Goal: Transaction & Acquisition: Purchase product/service

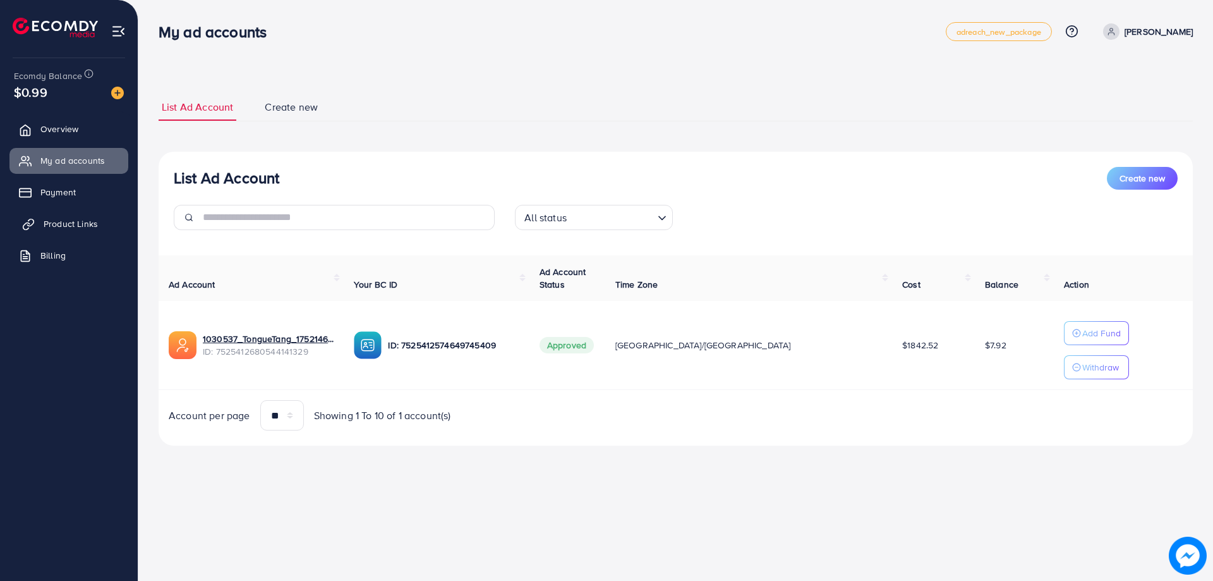
click at [84, 227] on span "Product Links" at bounding box center [71, 223] width 54 height 13
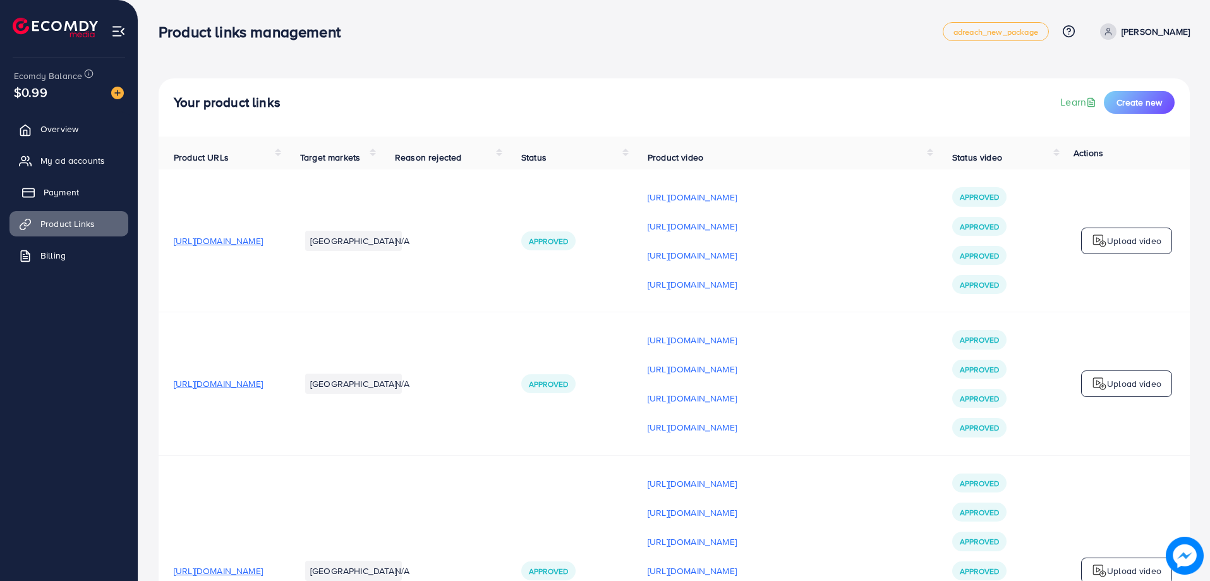
click at [73, 195] on span "Payment" at bounding box center [61, 192] width 35 height 13
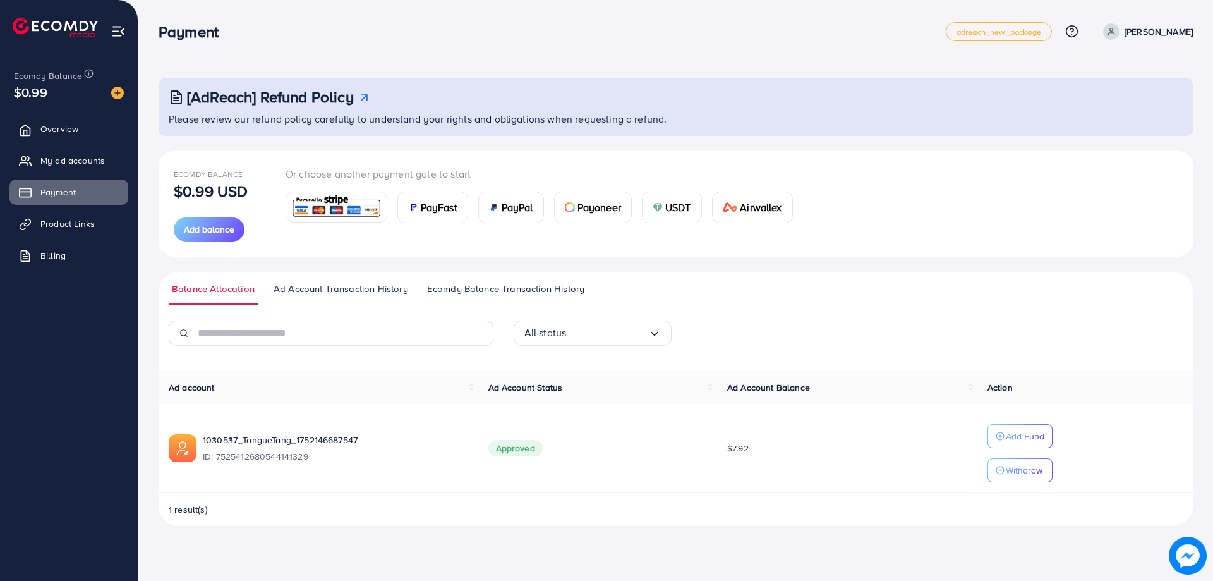
click at [490, 291] on span "Ecomdy Balance Transaction History" at bounding box center [505, 289] width 157 height 14
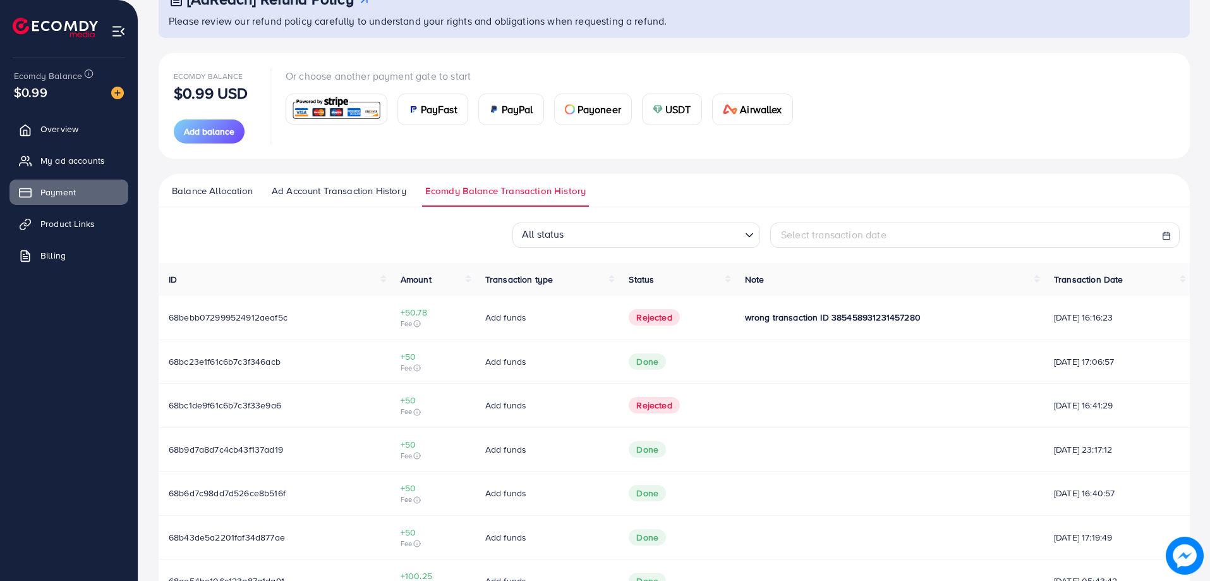
scroll to position [126, 0]
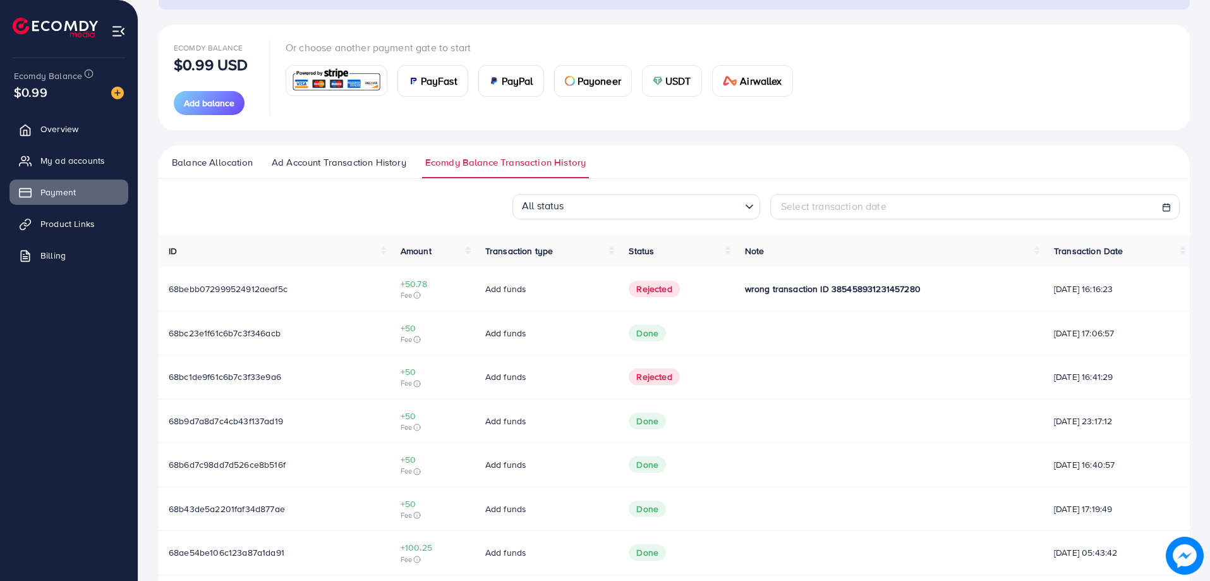
click at [0, 468] on ul "Overview My ad accounts Payment Product Links Billing" at bounding box center [69, 313] width 138 height 404
click at [0, 385] on ul "Overview My ad accounts Payment Product Links Billing" at bounding box center [69, 313] width 138 height 404
click at [0, 320] on ul "Overview My ad accounts Payment Product Links Billing" at bounding box center [69, 313] width 138 height 404
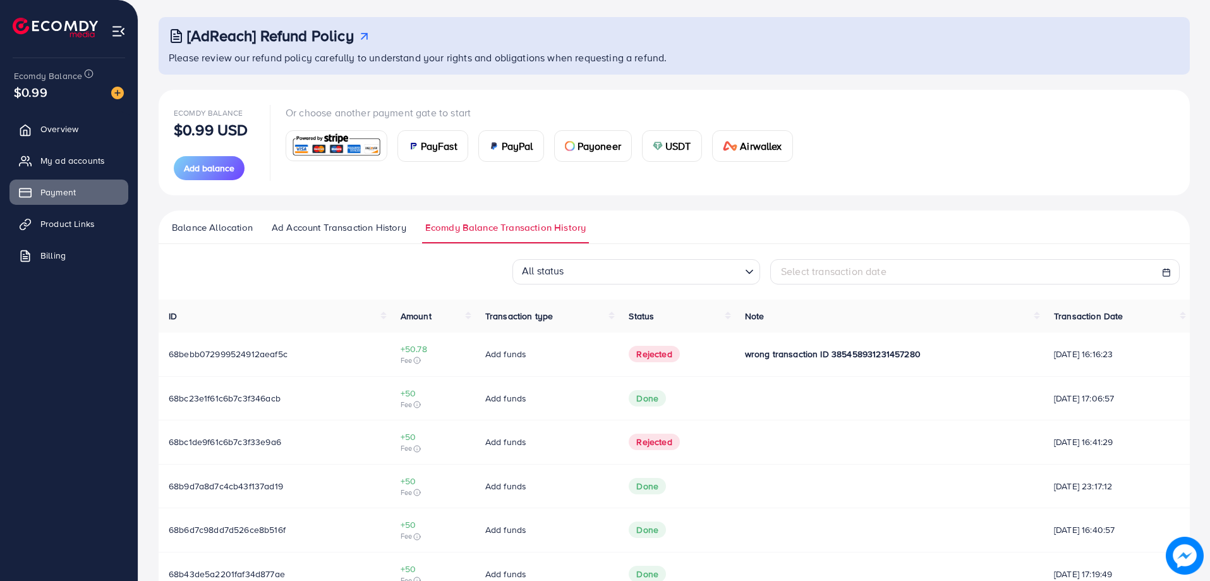
scroll to position [0, 0]
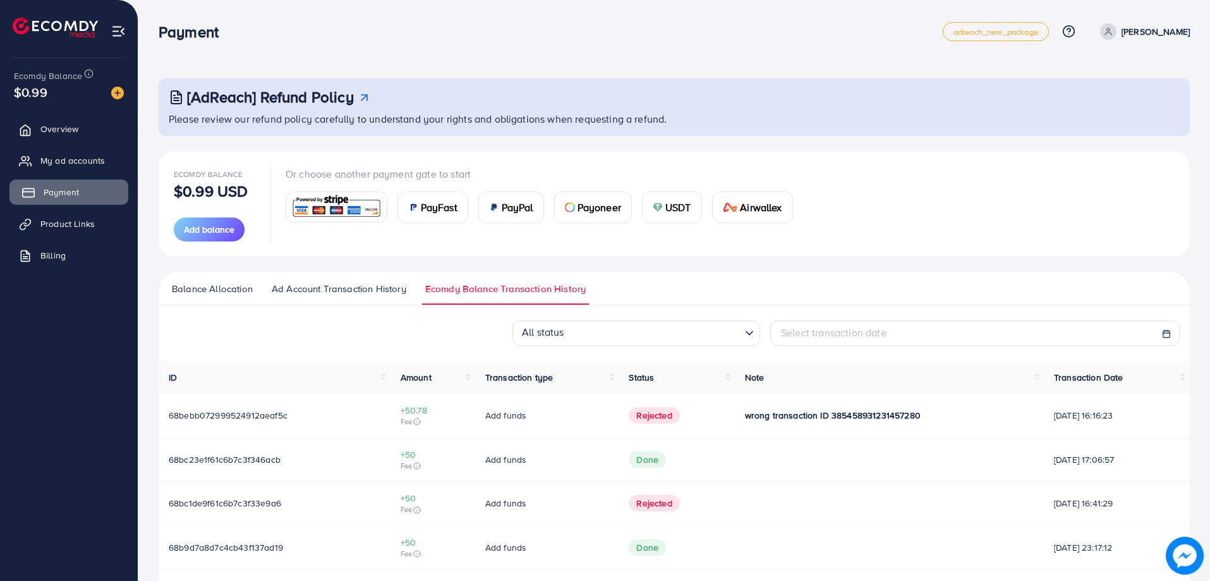
click at [66, 195] on span "Payment" at bounding box center [61, 192] width 35 height 13
click at [73, 212] on link "Product Links" at bounding box center [68, 223] width 119 height 25
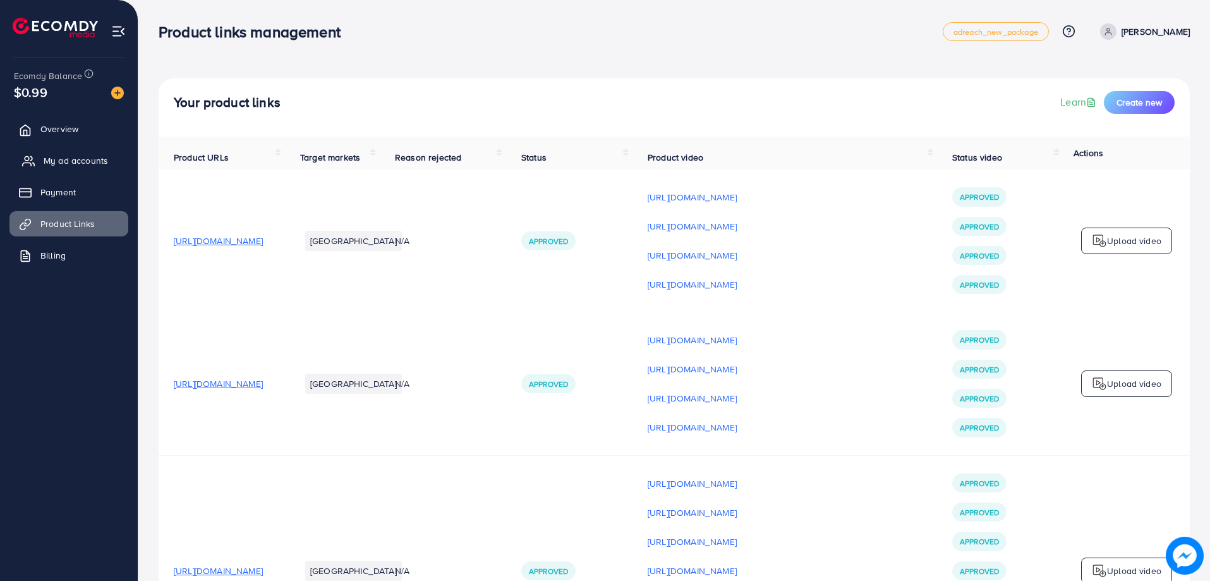
click at [70, 159] on span "My ad accounts" at bounding box center [76, 160] width 64 height 13
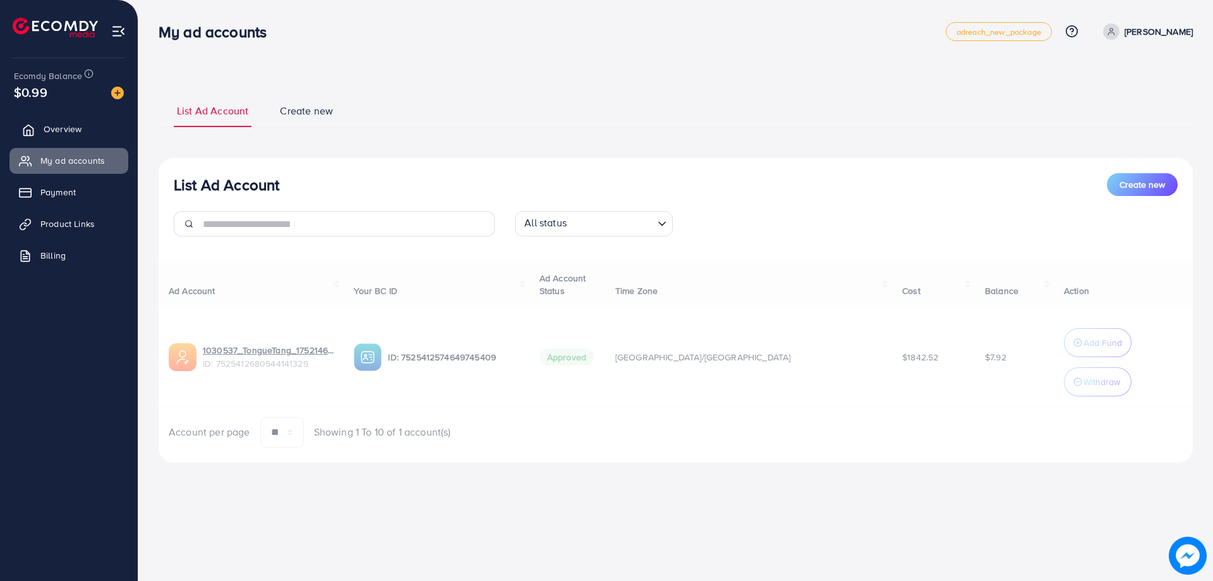
click at [61, 126] on span "Overview" at bounding box center [63, 129] width 38 height 13
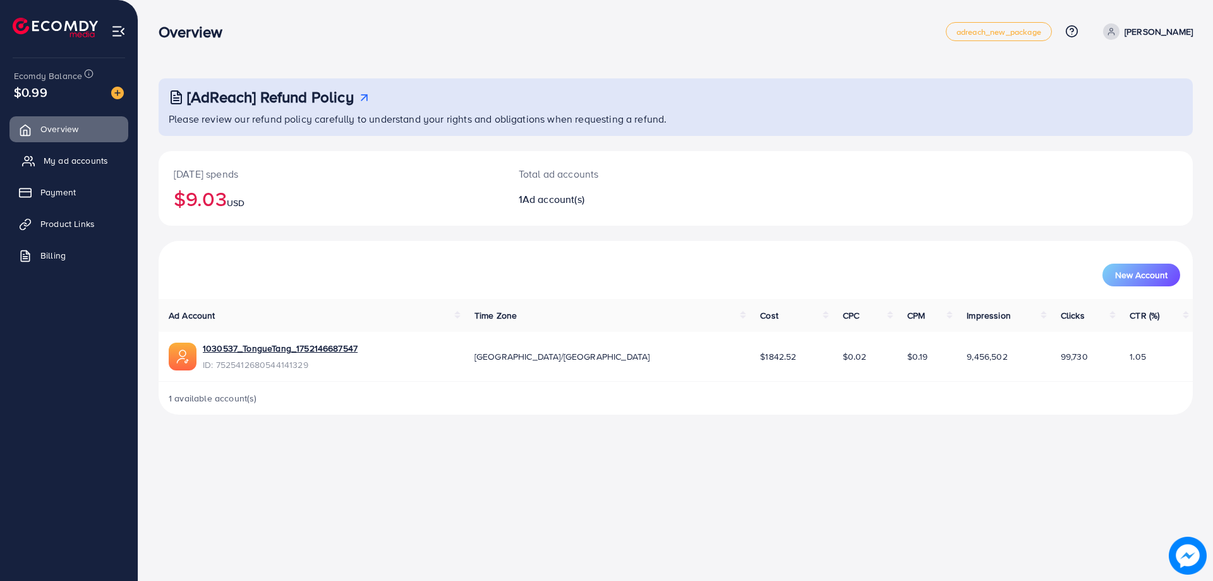
click at [65, 169] on link "My ad accounts" at bounding box center [68, 160] width 119 height 25
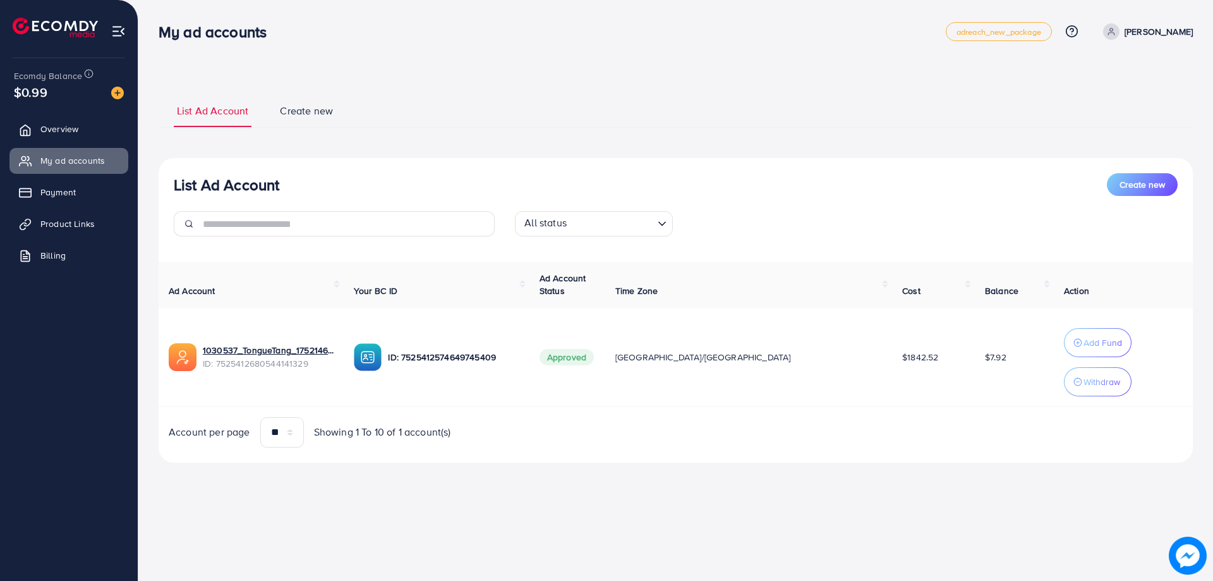
click at [0, 439] on ul "Overview My ad accounts Payment Product Links Billing" at bounding box center [69, 313] width 138 height 404
click at [50, 197] on span "Payment" at bounding box center [61, 192] width 35 height 13
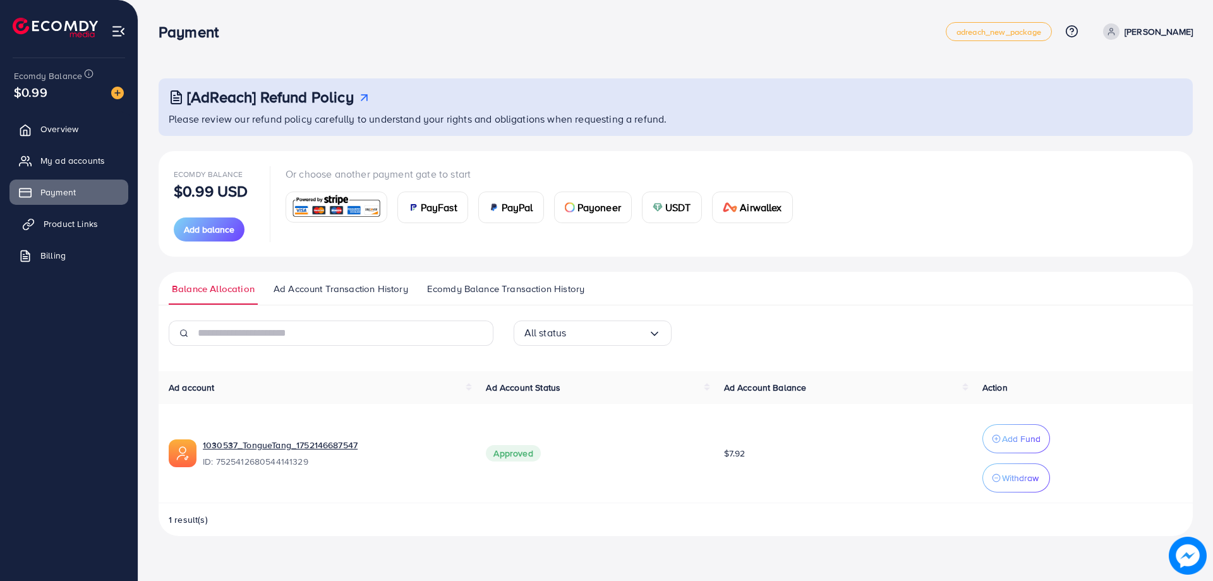
click at [52, 216] on link "Product Links" at bounding box center [68, 223] width 119 height 25
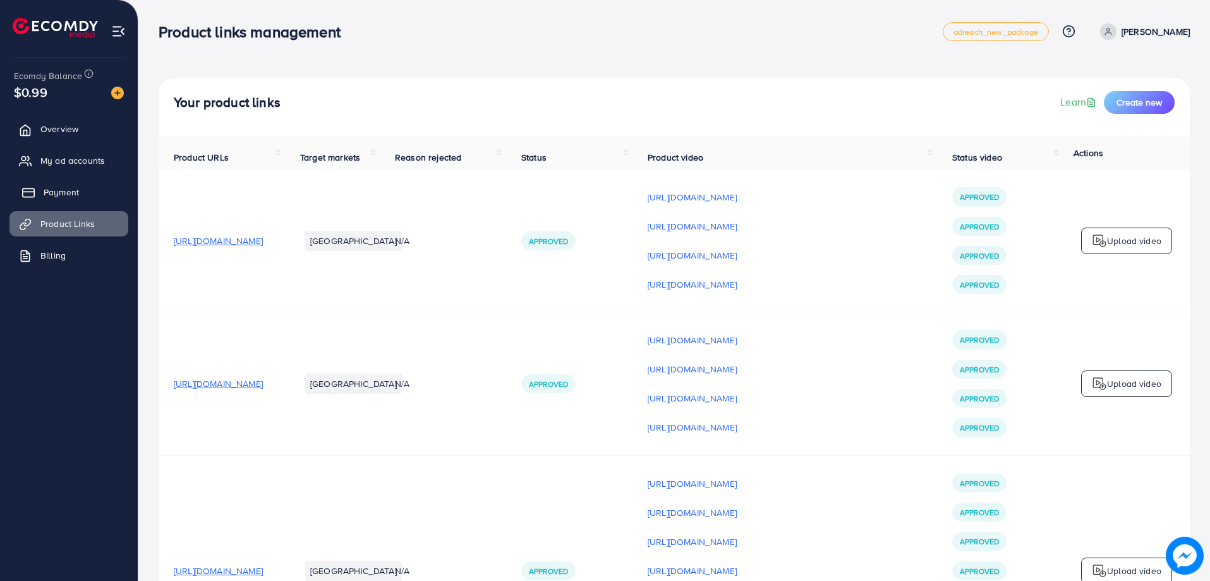
click at [52, 198] on span "Payment" at bounding box center [61, 192] width 35 height 13
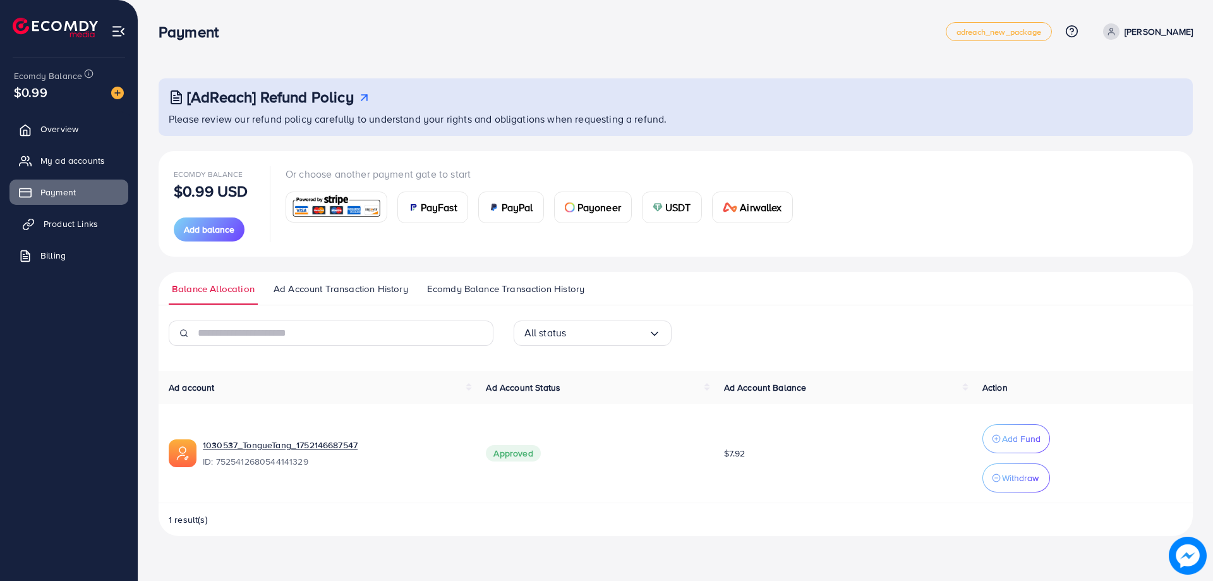
click at [54, 230] on span "Product Links" at bounding box center [71, 223] width 54 height 13
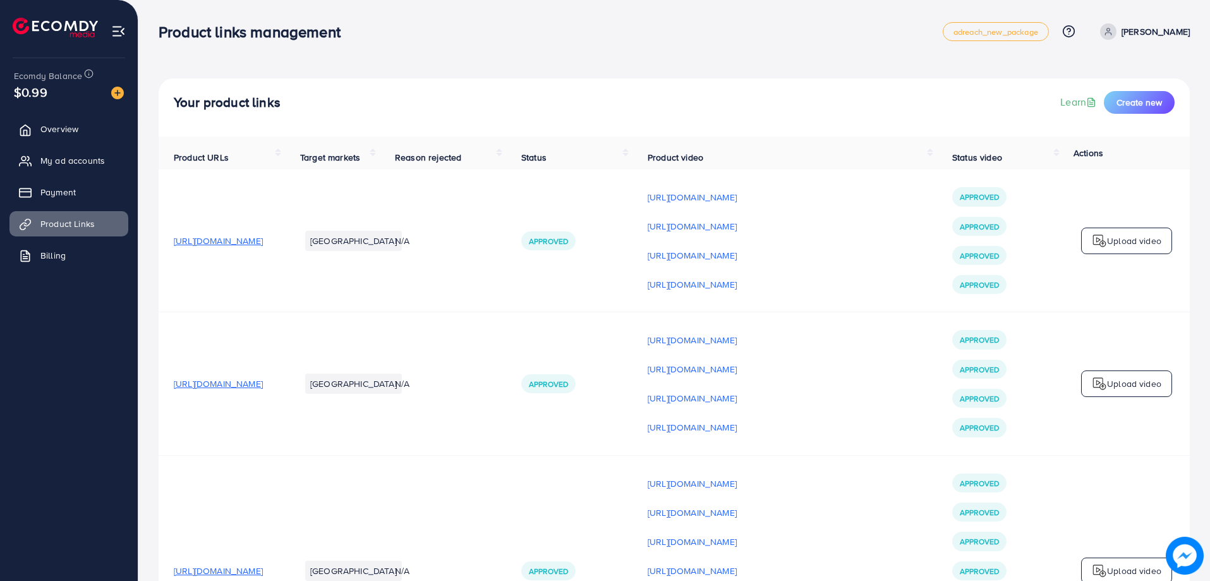
click at [51, 147] on ul "Overview My ad accounts Payment Product Links Billing" at bounding box center [69, 196] width 138 height 170
click at [49, 142] on link "Overview" at bounding box center [68, 128] width 119 height 25
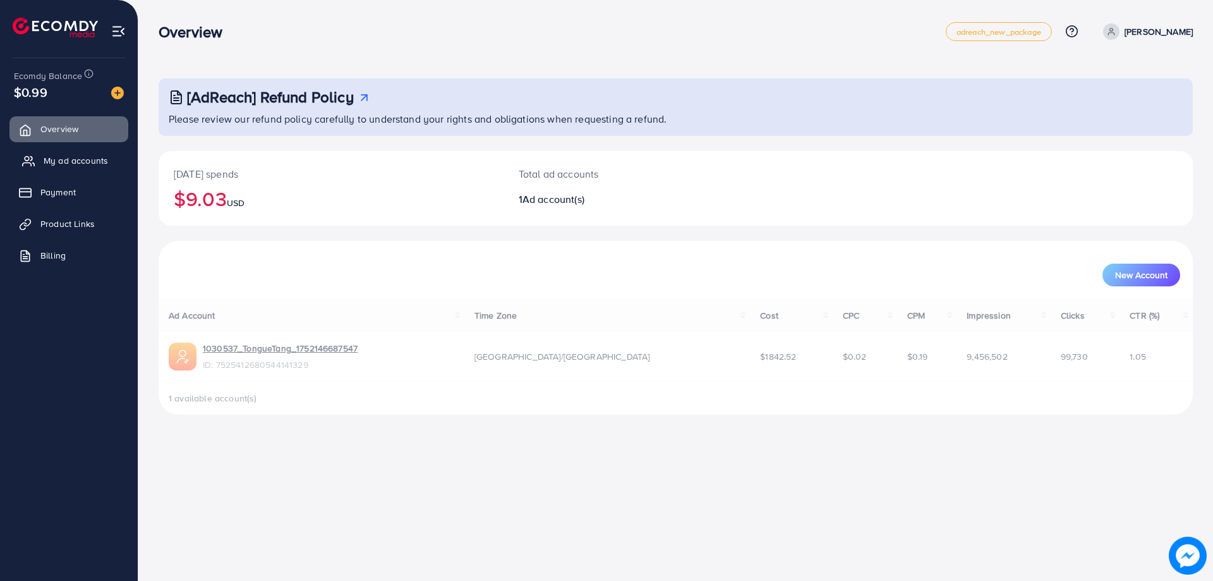
click at [50, 169] on link "My ad accounts" at bounding box center [68, 160] width 119 height 25
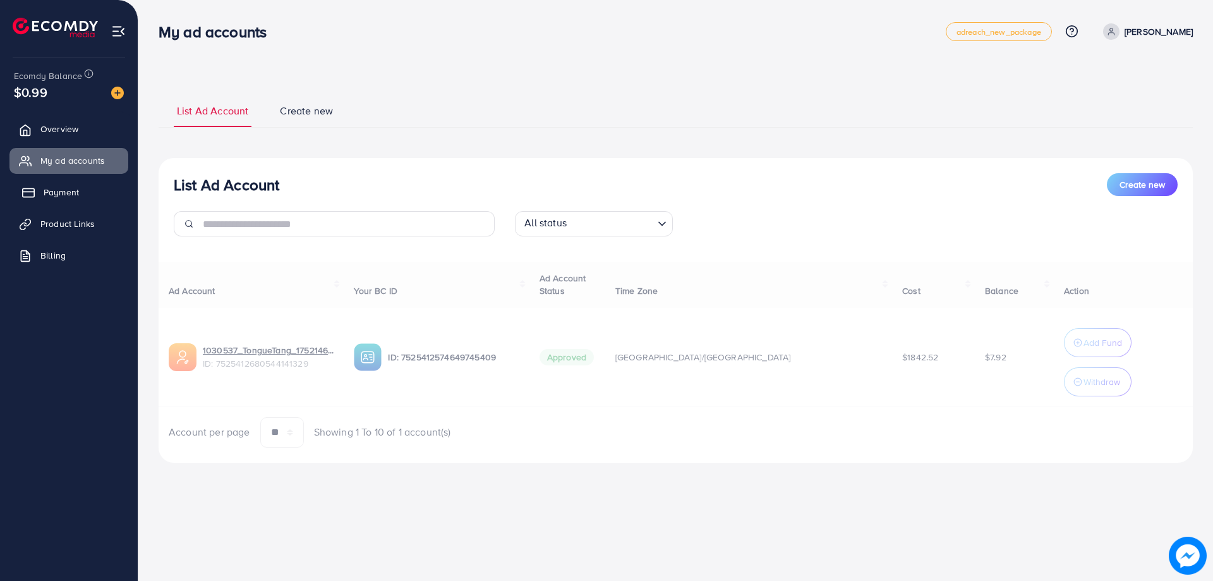
click at [56, 197] on span "Payment" at bounding box center [61, 192] width 35 height 13
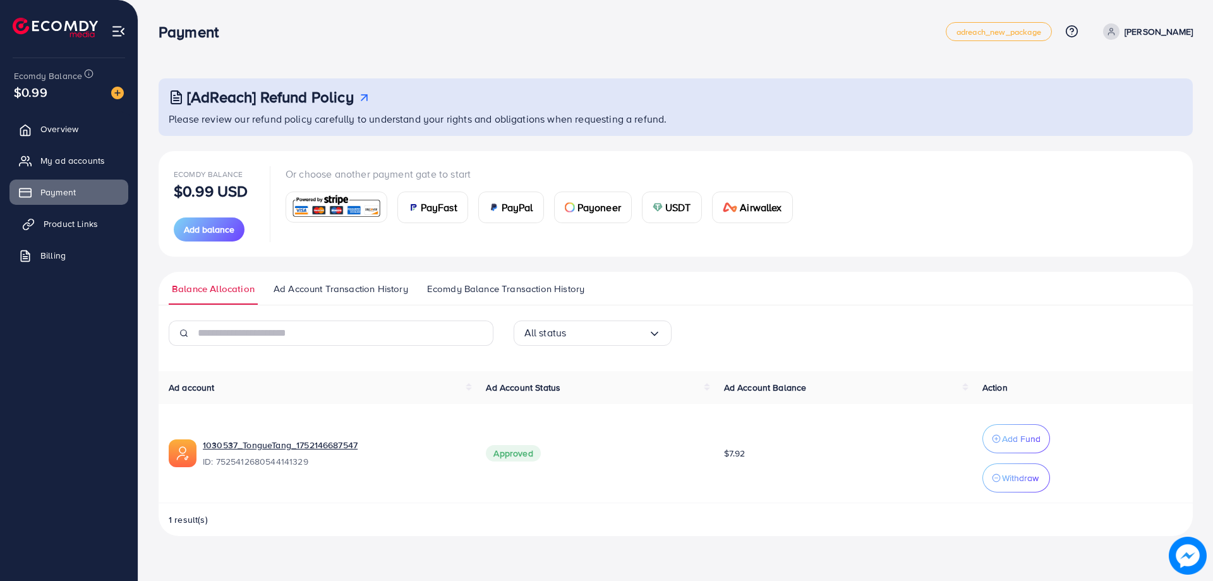
click at [58, 219] on span "Product Links" at bounding box center [71, 223] width 54 height 13
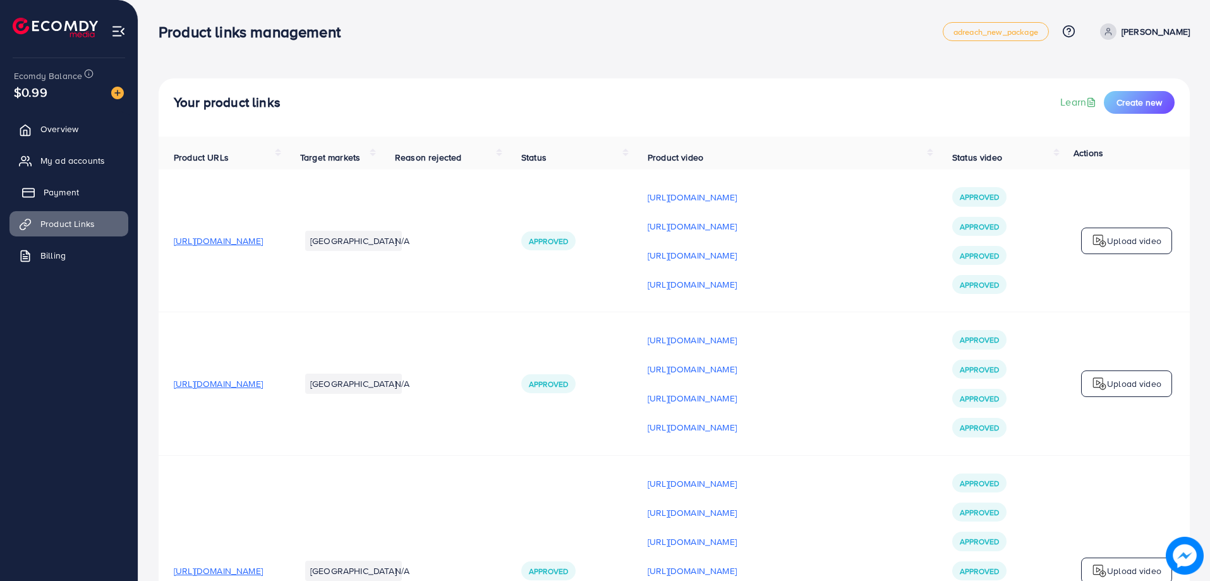
click at [64, 195] on span "Payment" at bounding box center [61, 192] width 35 height 13
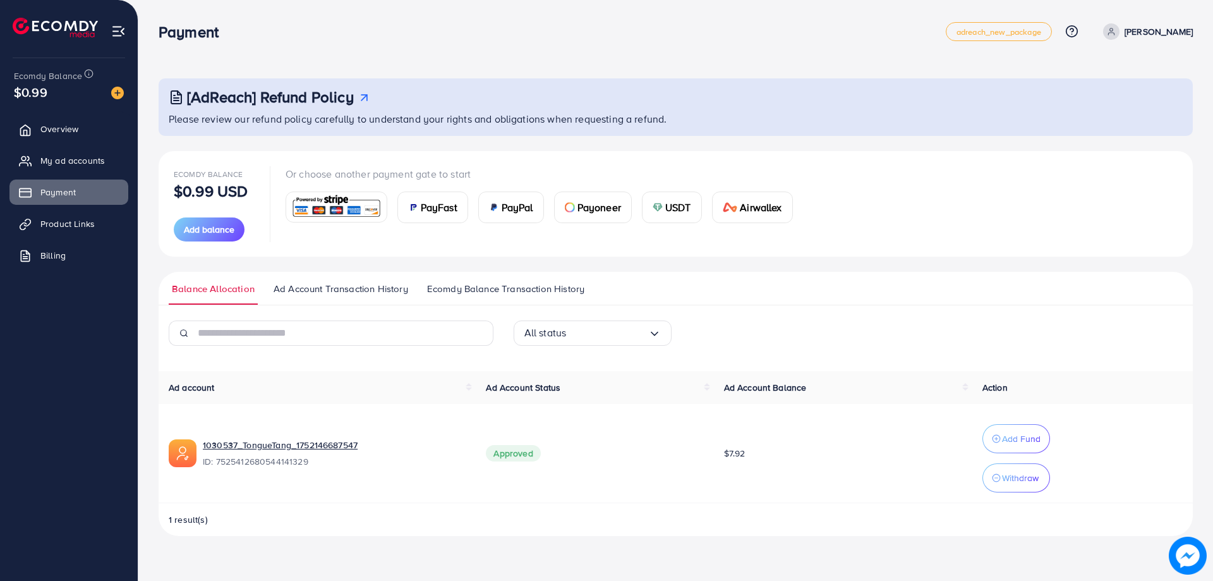
click at [678, 206] on span "USDT" at bounding box center [678, 207] width 26 height 15
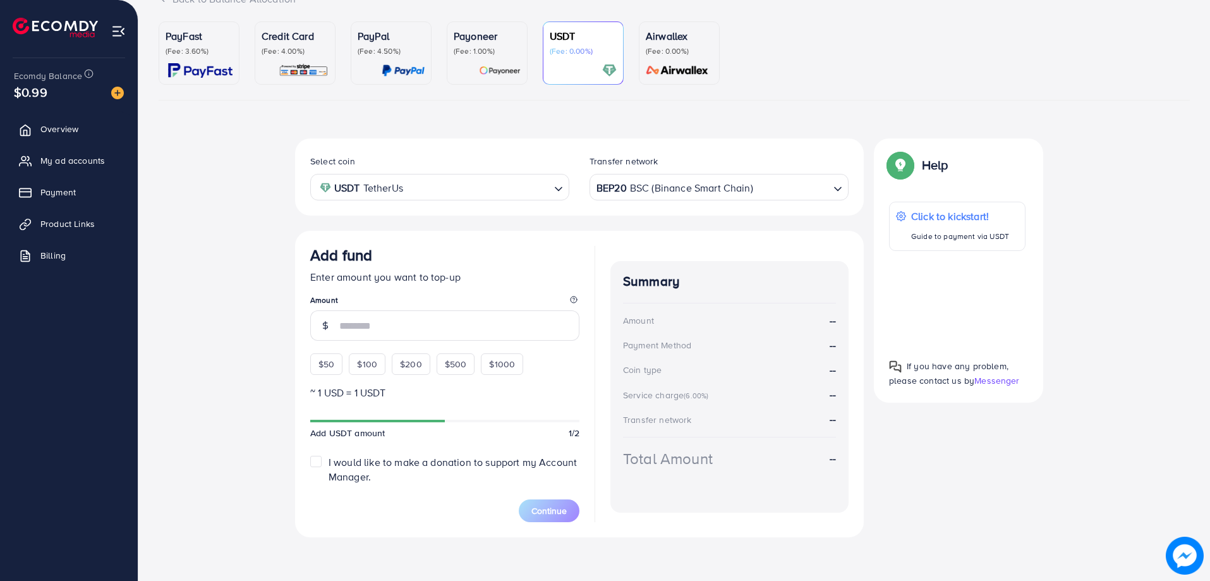
scroll to position [104, 0]
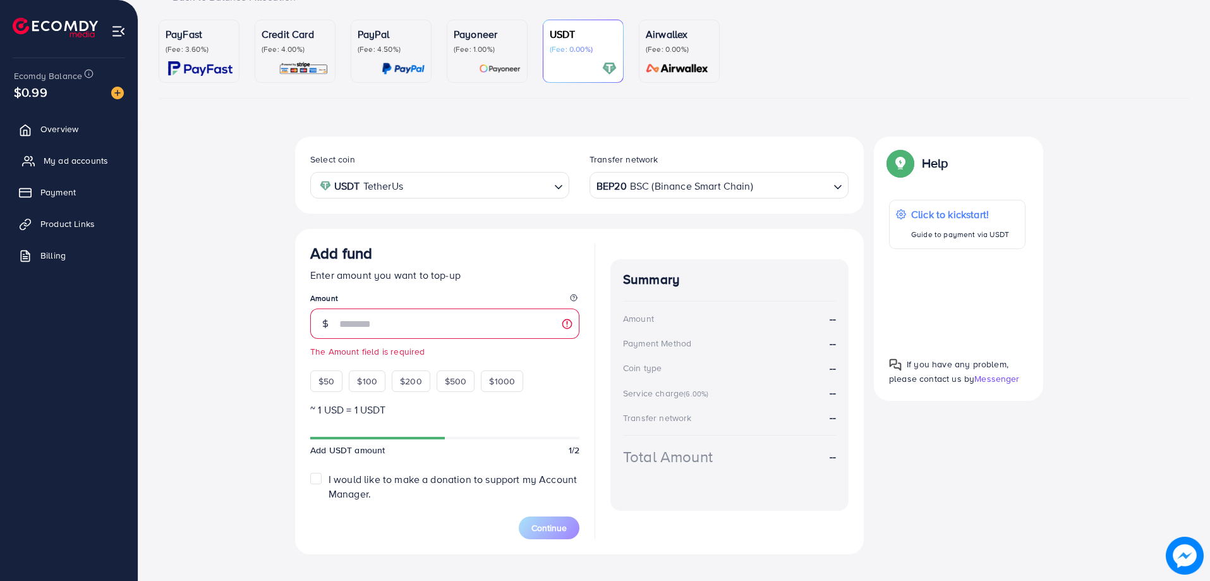
click at [49, 150] on link "My ad accounts" at bounding box center [68, 160] width 119 height 25
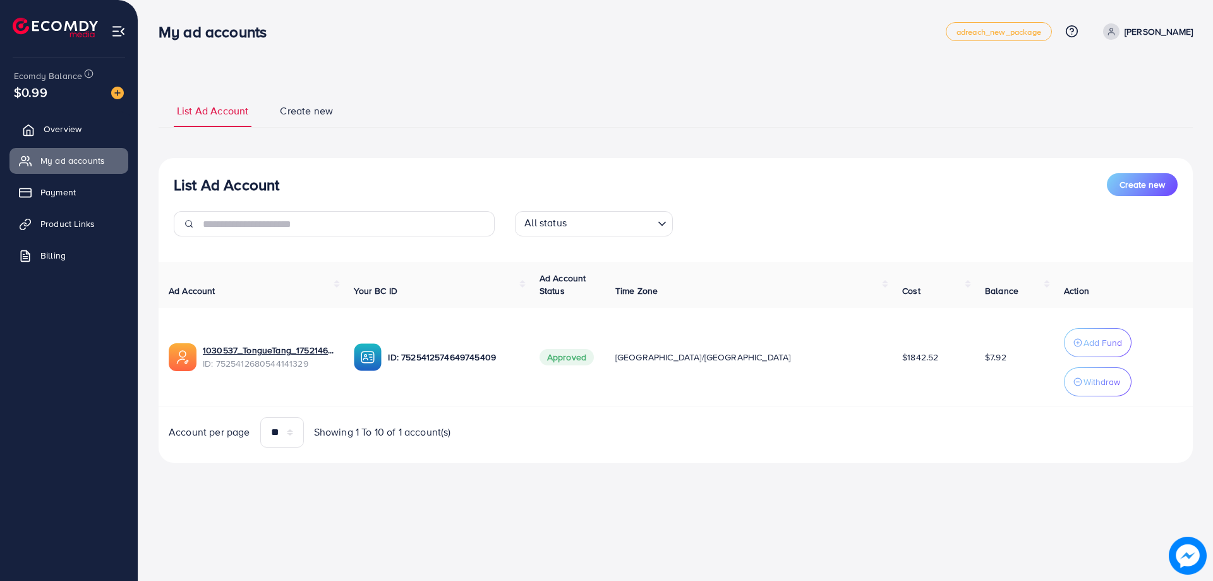
click at [52, 135] on span "Overview" at bounding box center [63, 129] width 38 height 13
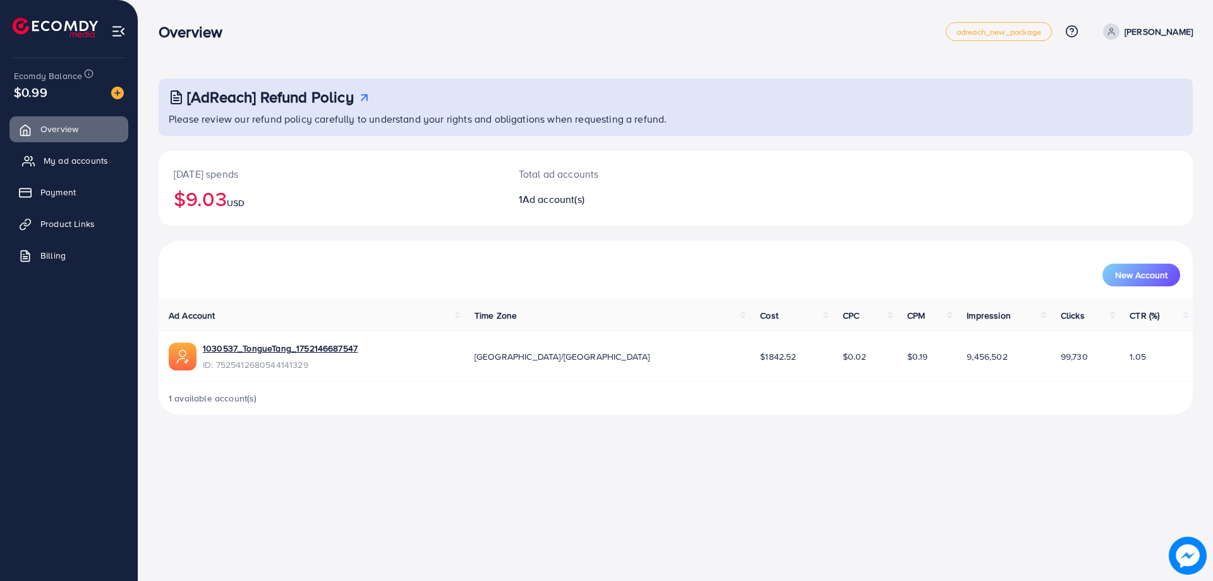
click at [58, 173] on link "My ad accounts" at bounding box center [68, 160] width 119 height 25
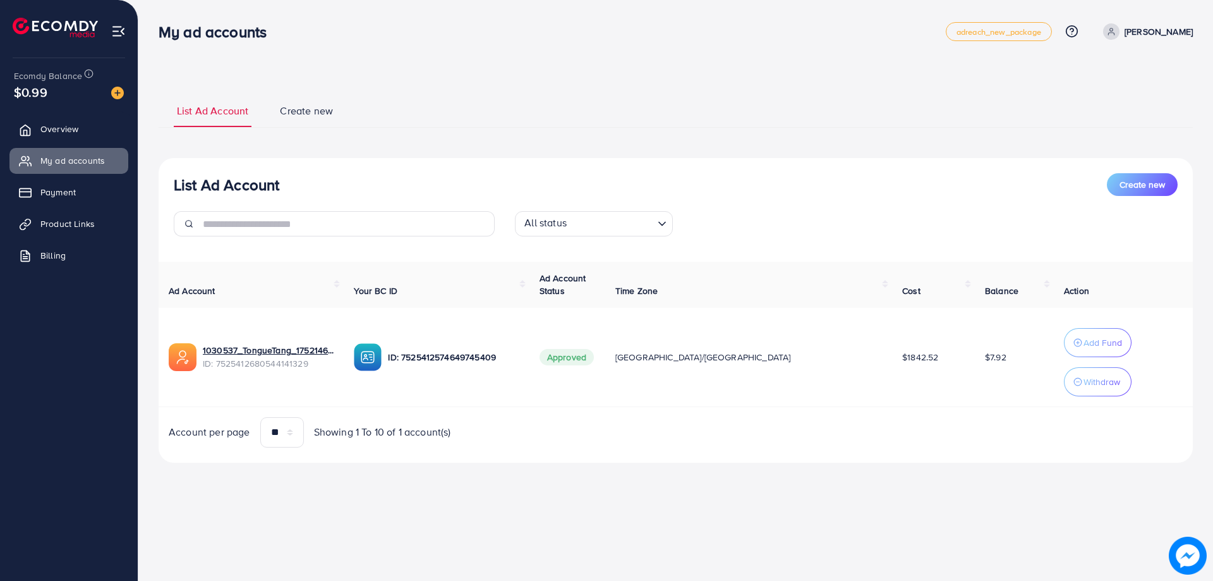
click at [747, 488] on div "**********" at bounding box center [675, 249] width 1075 height 498
click at [70, 197] on span "Payment" at bounding box center [61, 192] width 35 height 13
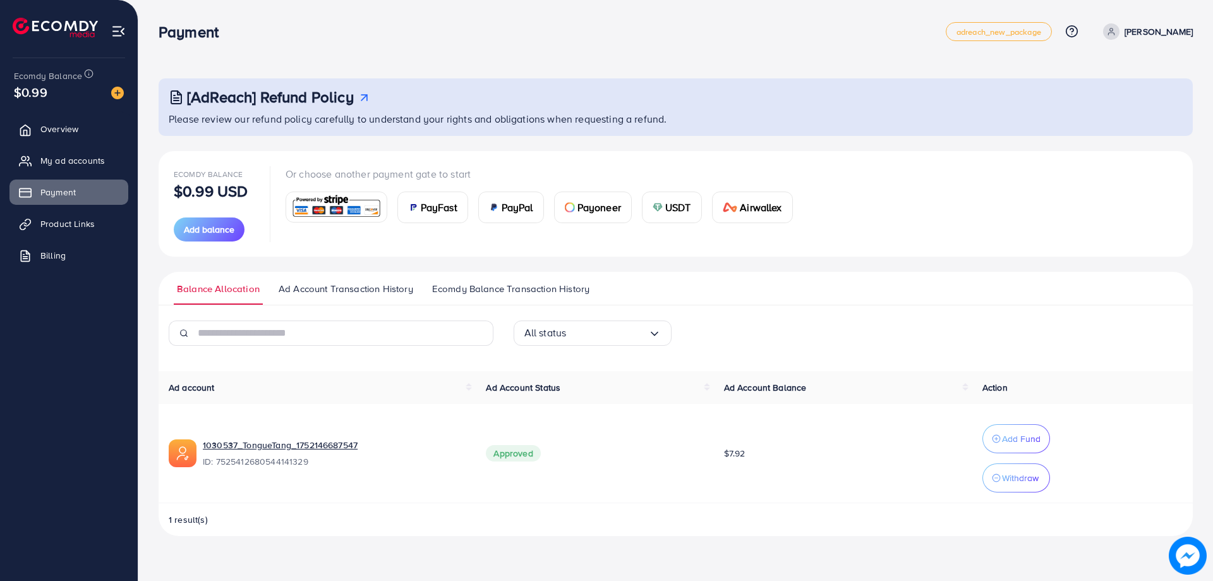
click at [530, 293] on span "Ecomdy Balance Transaction History" at bounding box center [510, 289] width 157 height 14
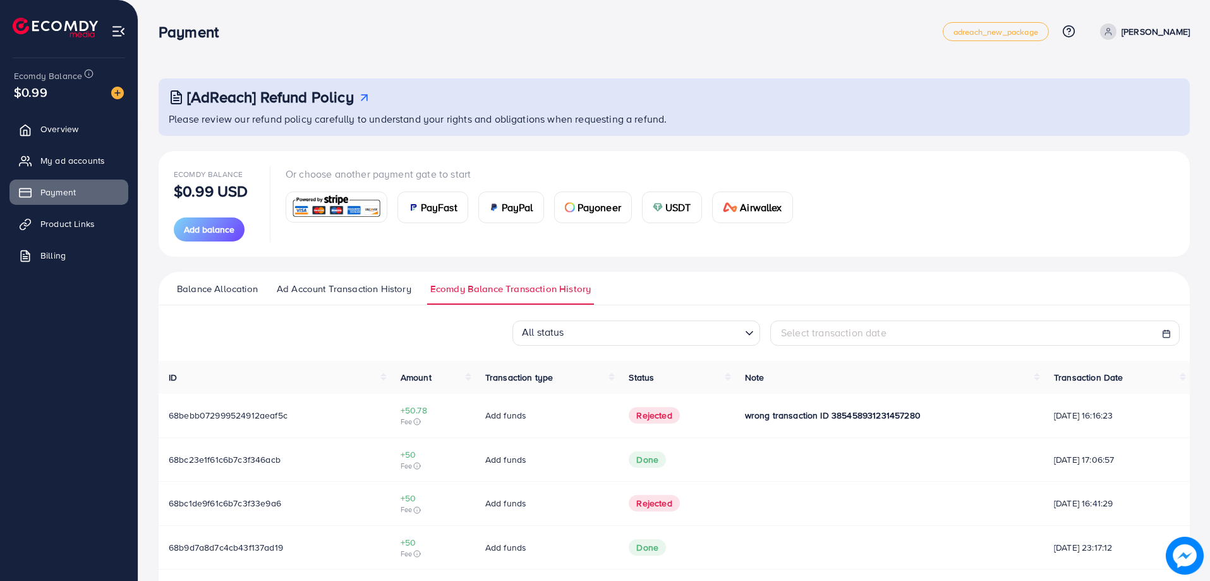
click at [37, 390] on ul "Overview My ad accounts Payment Product Links Billing" at bounding box center [69, 313] width 138 height 404
click at [0, 323] on ul "Overview My ad accounts Payment Product Links Billing" at bounding box center [69, 313] width 138 height 404
click at [41, 227] on link "Product Links" at bounding box center [68, 223] width 119 height 25
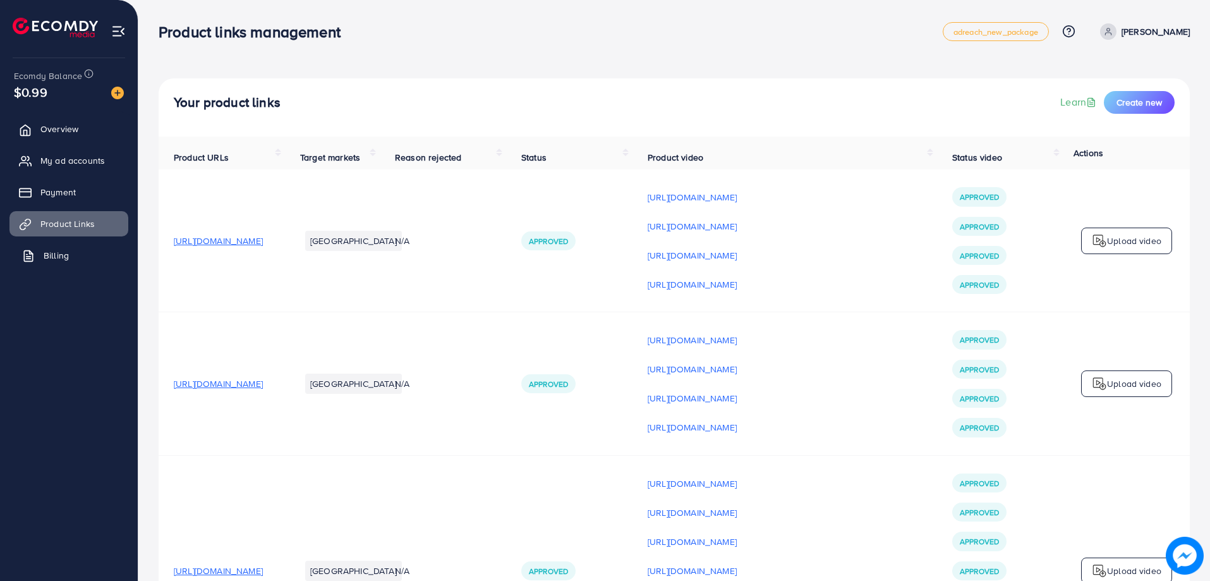
click at [58, 257] on span "Billing" at bounding box center [56, 255] width 25 height 13
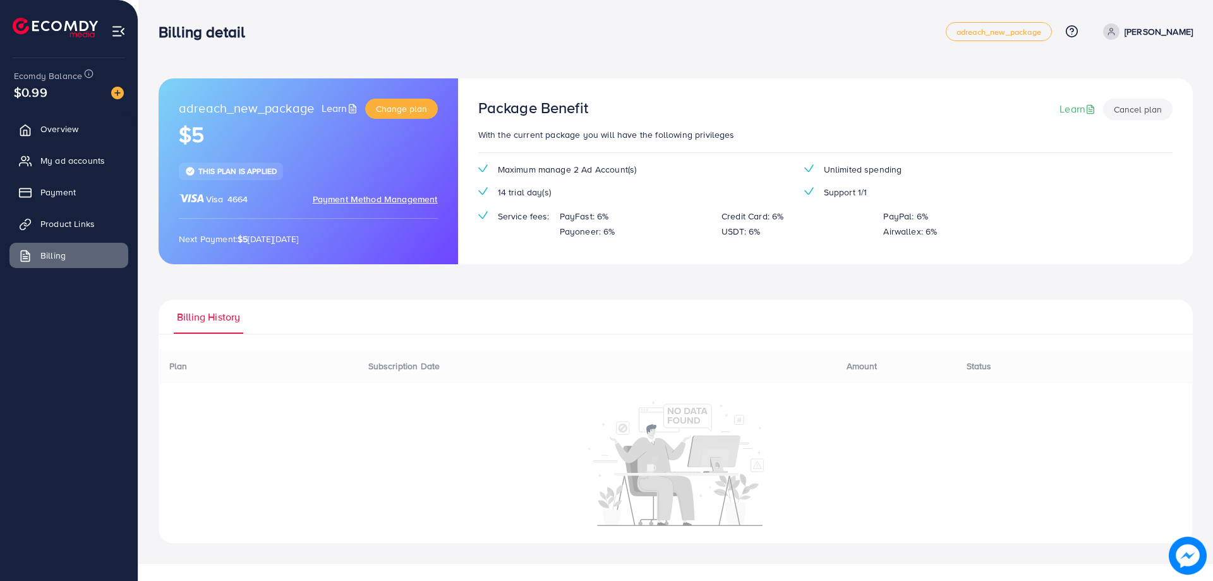
click at [54, 210] on ul "Overview My ad accounts Payment Product Links Billing" at bounding box center [69, 196] width 138 height 170
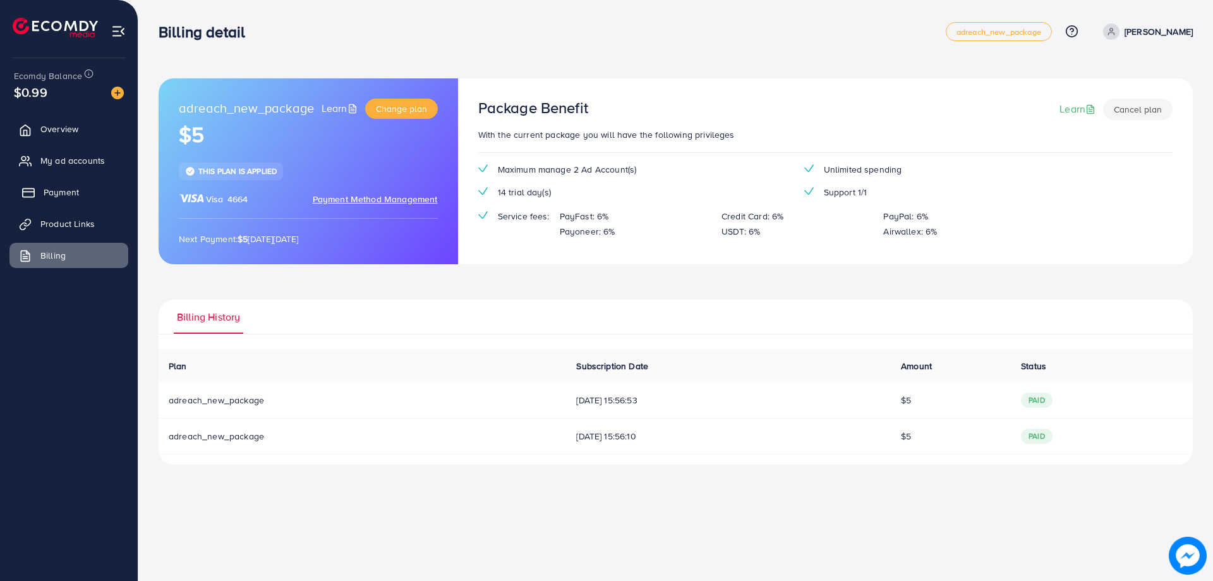
click at [59, 181] on link "Payment" at bounding box center [68, 191] width 119 height 25
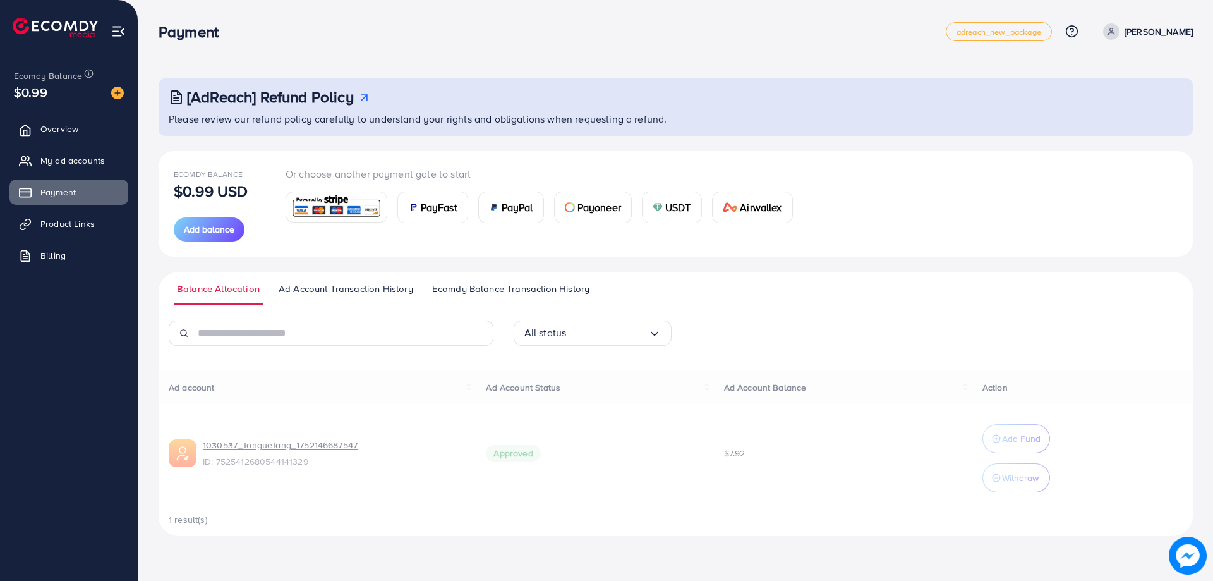
click at [64, 270] on ul "Overview My ad accounts Payment Product Links Billing" at bounding box center [69, 196] width 138 height 170
click at [53, 267] on ul "Overview My ad accounts Payment Product Links Billing" at bounding box center [69, 196] width 138 height 170
click at [49, 257] on span "Billing" at bounding box center [56, 255] width 25 height 13
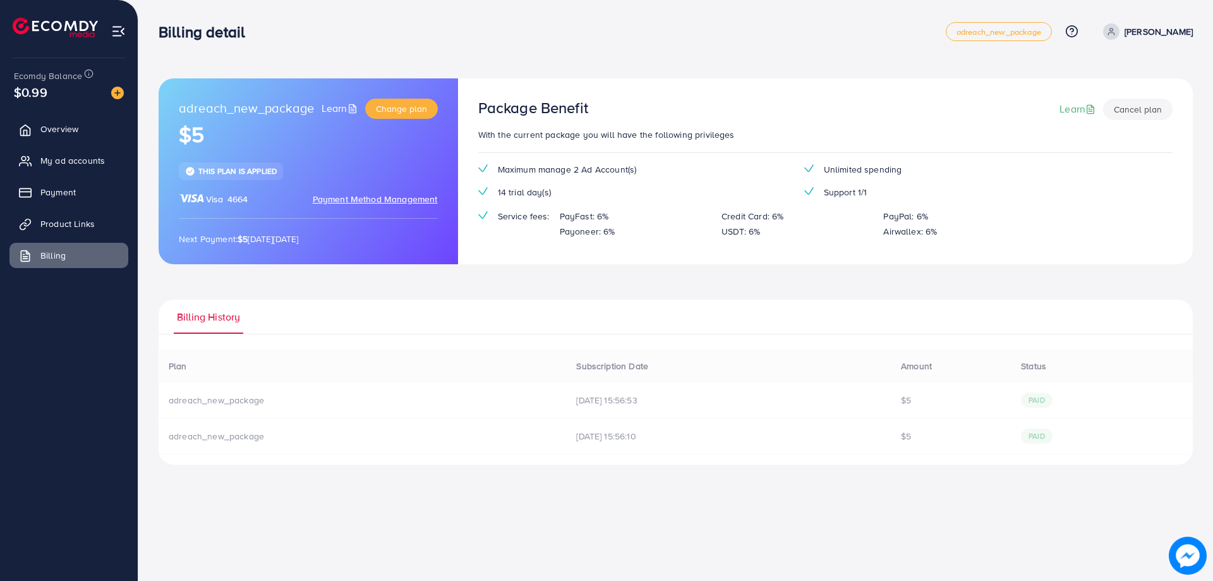
click at [56, 207] on ul "Overview My ad accounts Payment Product Links Billing" at bounding box center [69, 196] width 138 height 170
click at [58, 189] on span "Payment" at bounding box center [61, 192] width 35 height 13
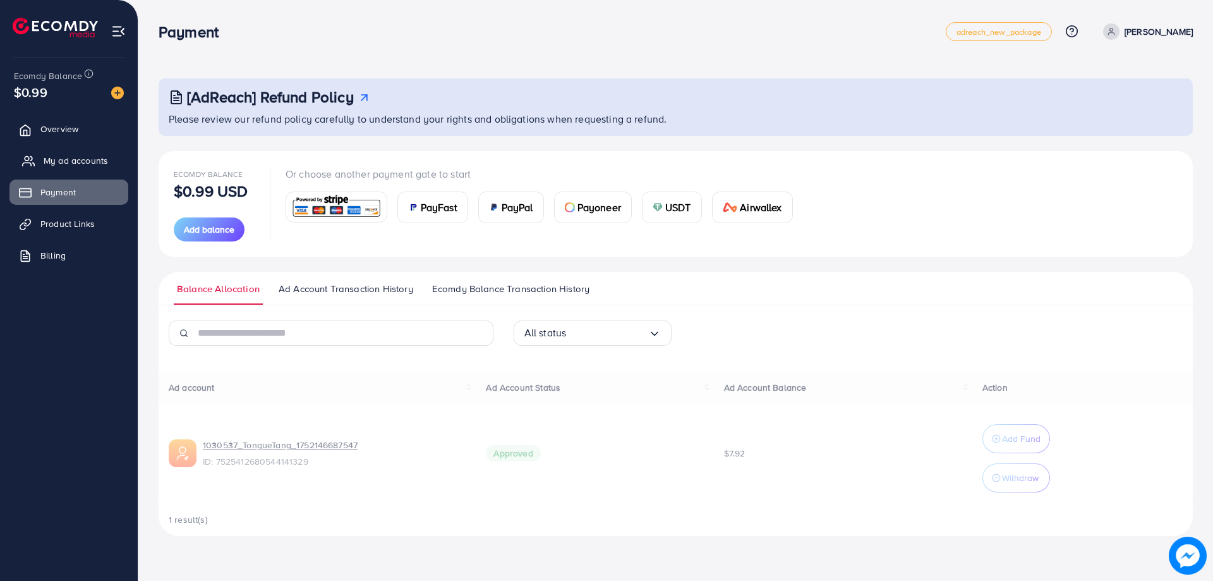
click at [71, 162] on span "My ad accounts" at bounding box center [76, 160] width 64 height 13
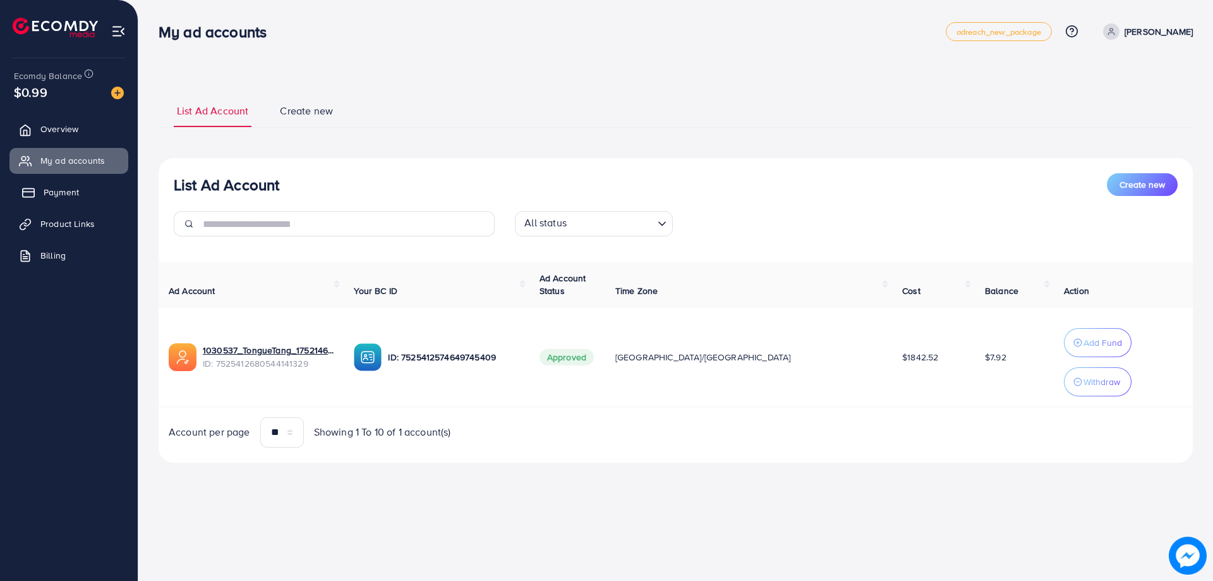
click at [73, 181] on link "Payment" at bounding box center [68, 191] width 119 height 25
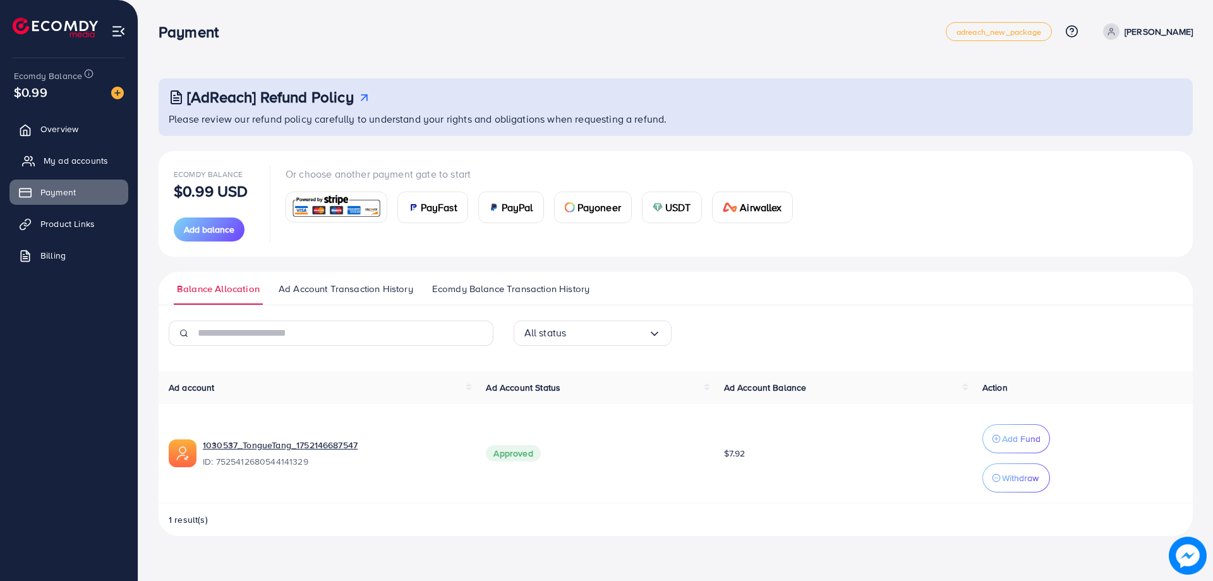
click at [73, 160] on span "My ad accounts" at bounding box center [76, 160] width 64 height 13
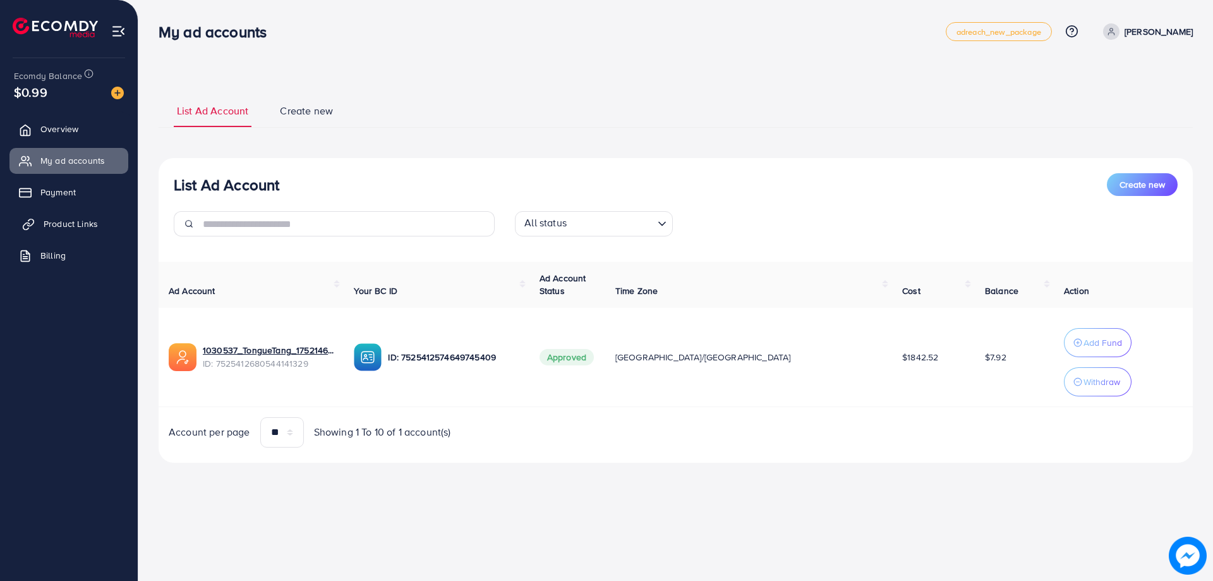
click at [59, 232] on link "Product Links" at bounding box center [68, 223] width 119 height 25
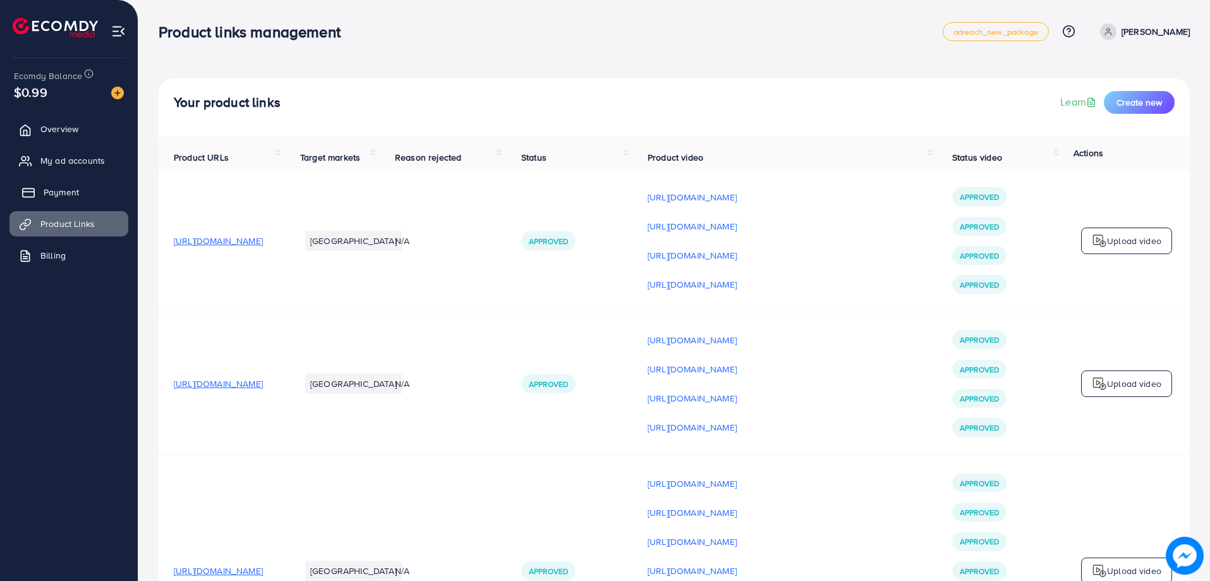
click at [71, 180] on link "Payment" at bounding box center [68, 191] width 119 height 25
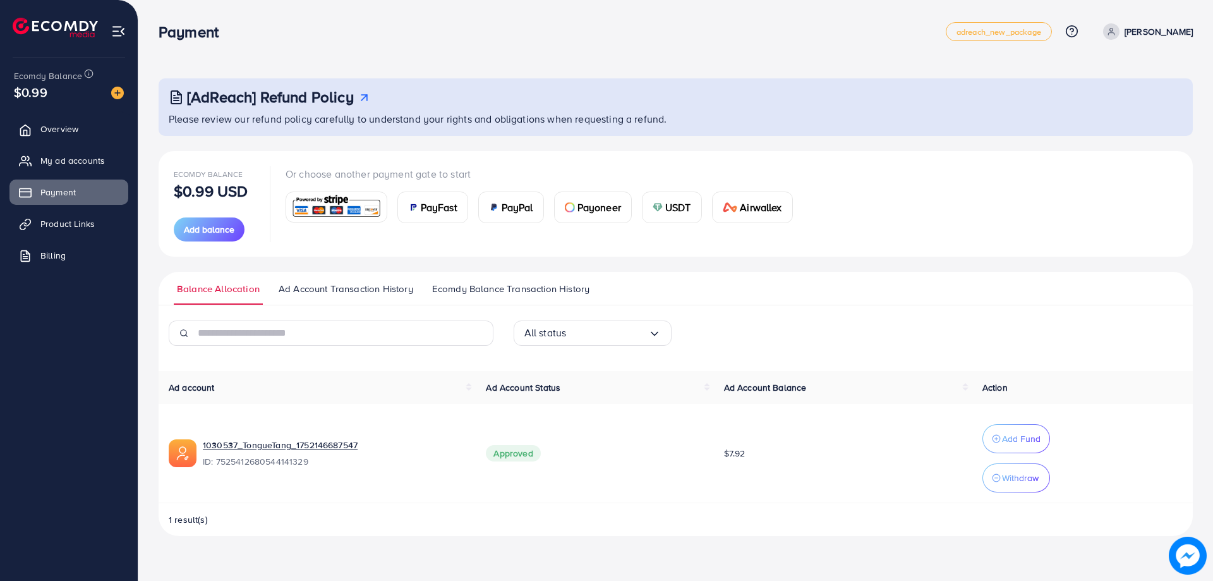
click at [662, 209] on img at bounding box center [658, 207] width 10 height 10
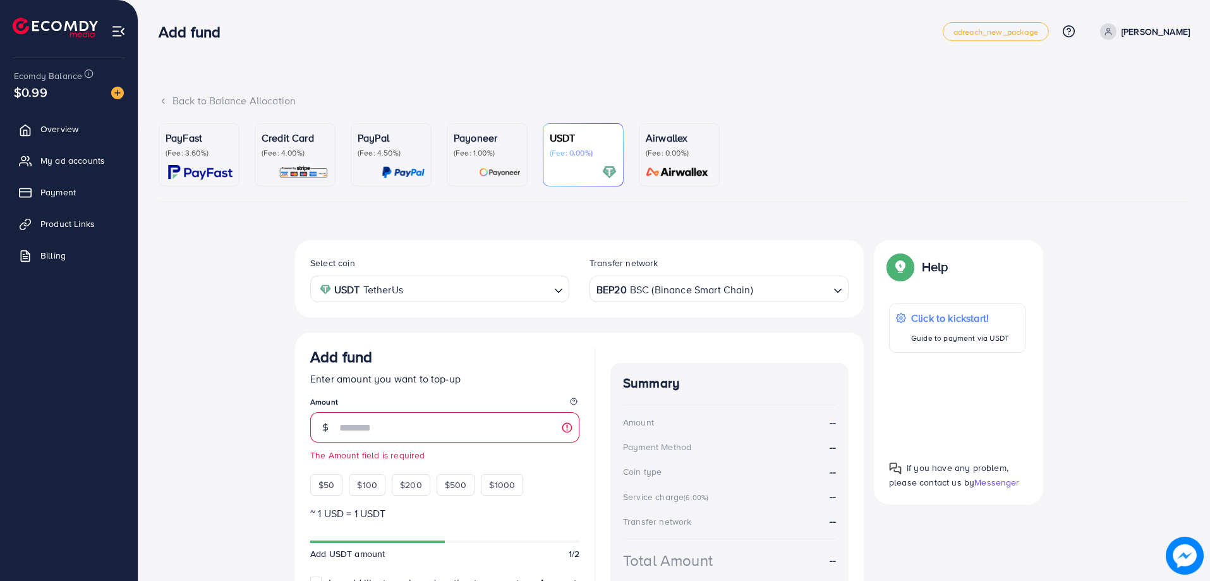
click at [186, 152] on p "(Fee: 3.60%)" at bounding box center [199, 153] width 67 height 10
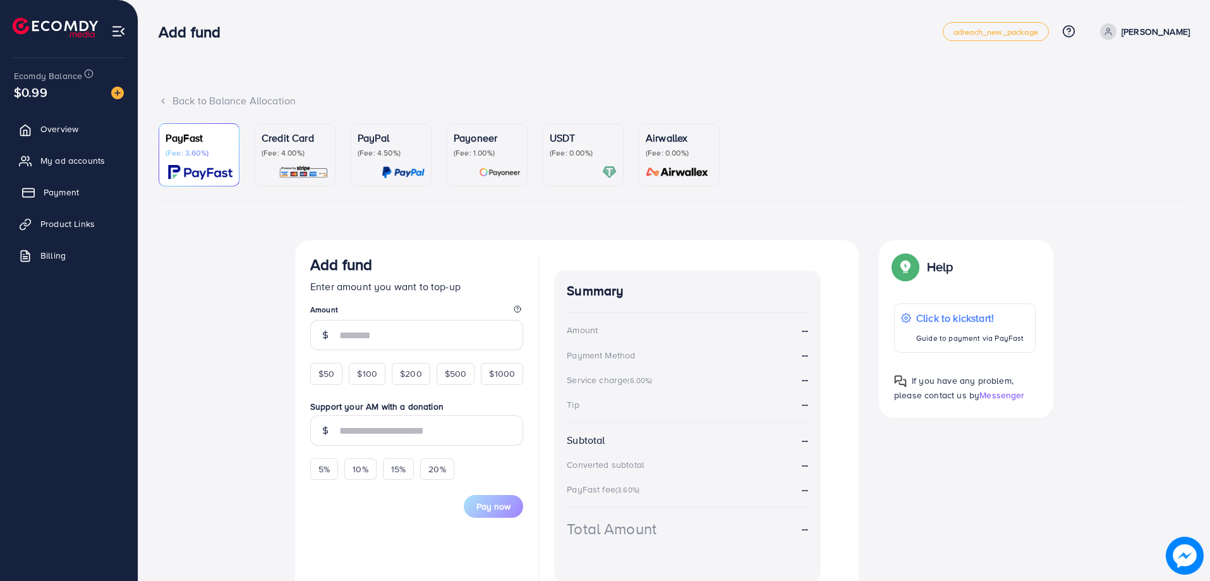
click at [70, 198] on span "Payment" at bounding box center [61, 192] width 35 height 13
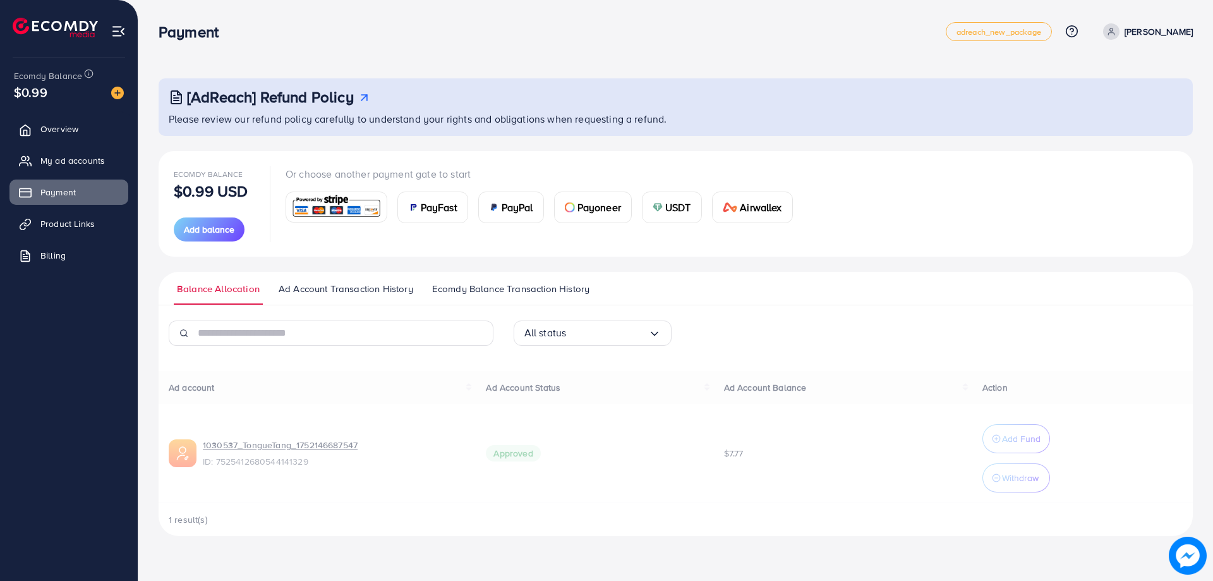
click at [516, 288] on span "Ecomdy Balance Transaction History" at bounding box center [510, 289] width 157 height 14
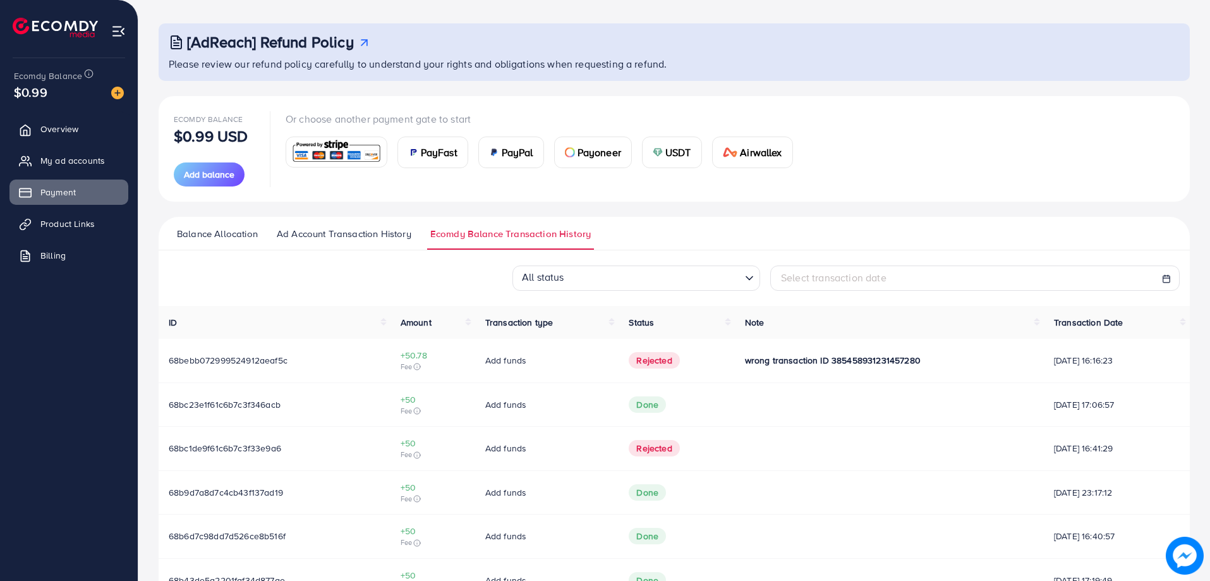
scroll to position [126, 0]
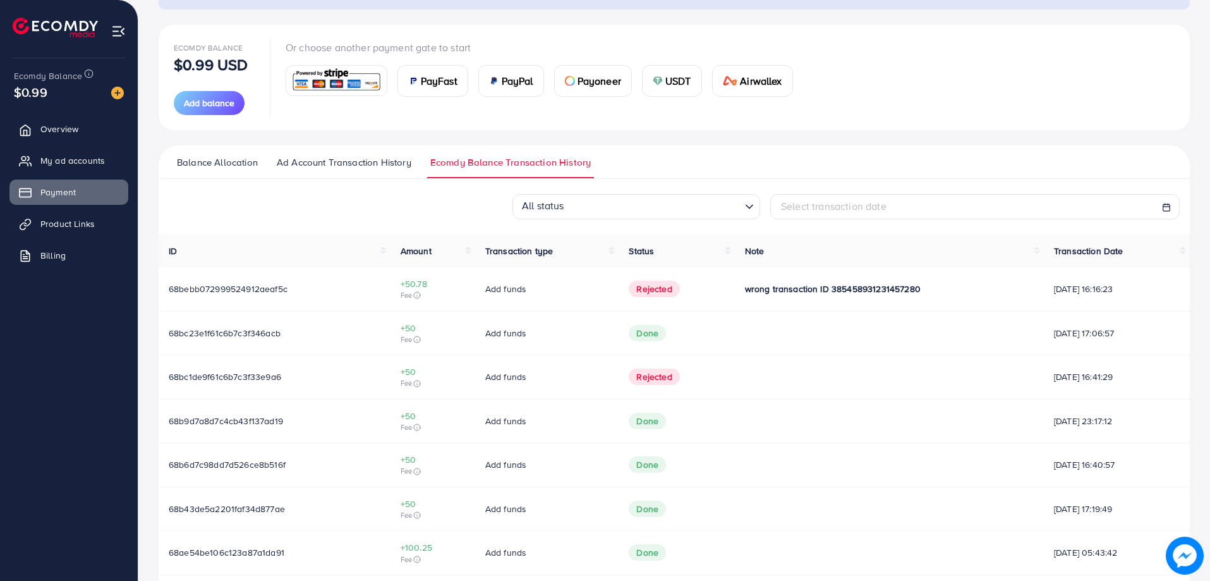
click at [689, 277] on td "Rejected" at bounding box center [677, 289] width 116 height 44
click at [692, 293] on td "Rejected" at bounding box center [677, 289] width 116 height 44
drag, startPoint x: 811, startPoint y: 294, endPoint x: 905, endPoint y: 288, distance: 93.7
click at [905, 288] on div "wrong transaction ID 385458931231457280" at bounding box center [889, 288] width 289 height 13
copy span "385458931231457280"
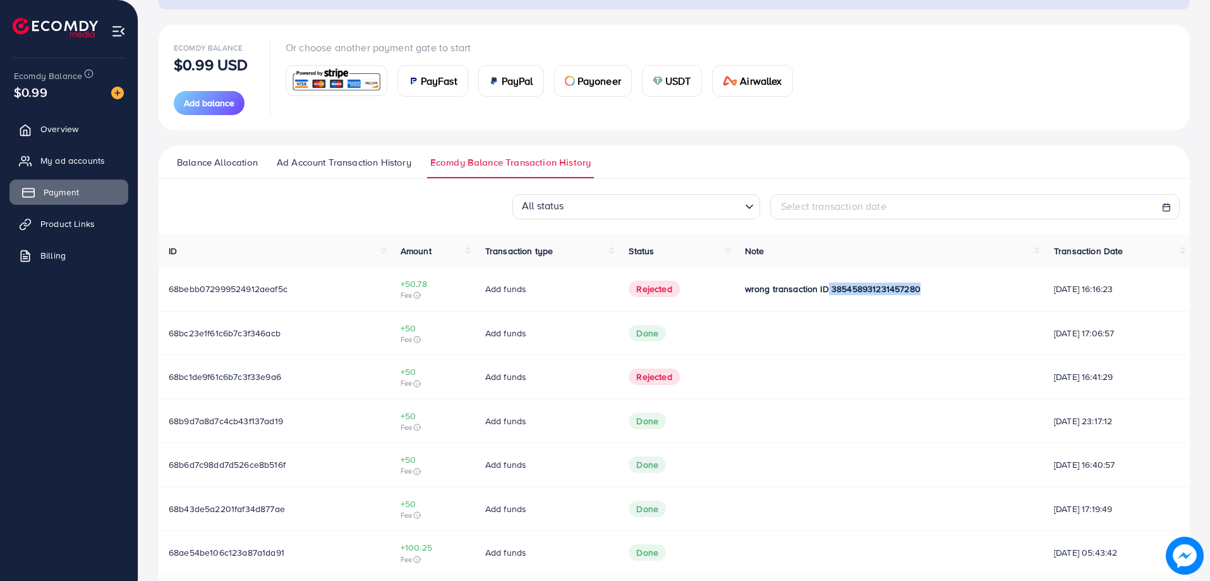
click at [63, 190] on span "Payment" at bounding box center [61, 192] width 35 height 13
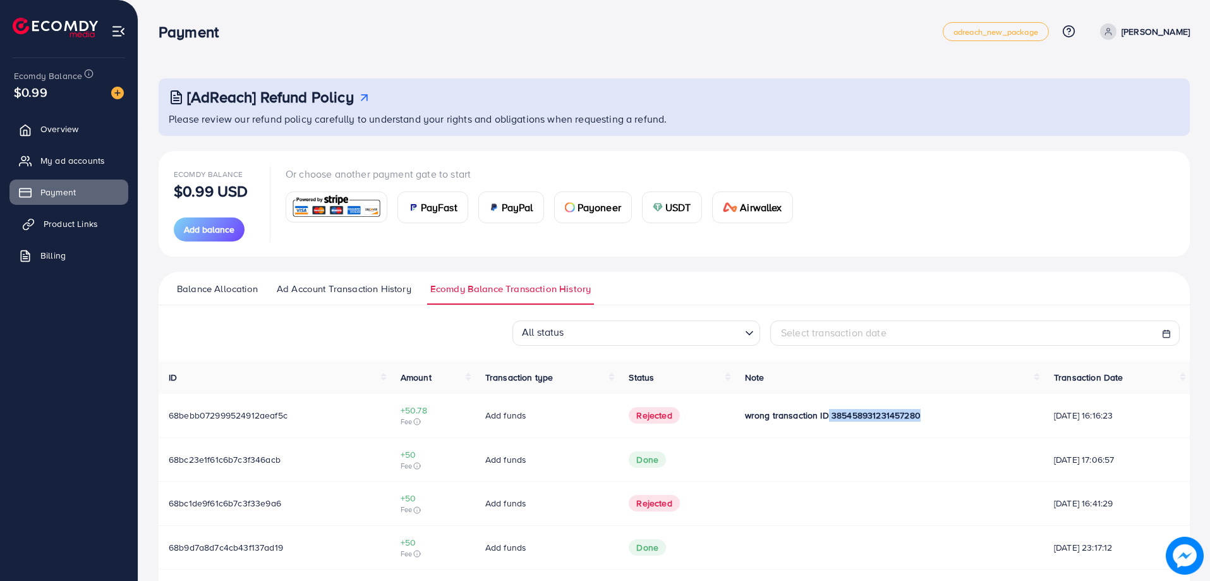
click at [74, 212] on link "Product Links" at bounding box center [68, 223] width 119 height 25
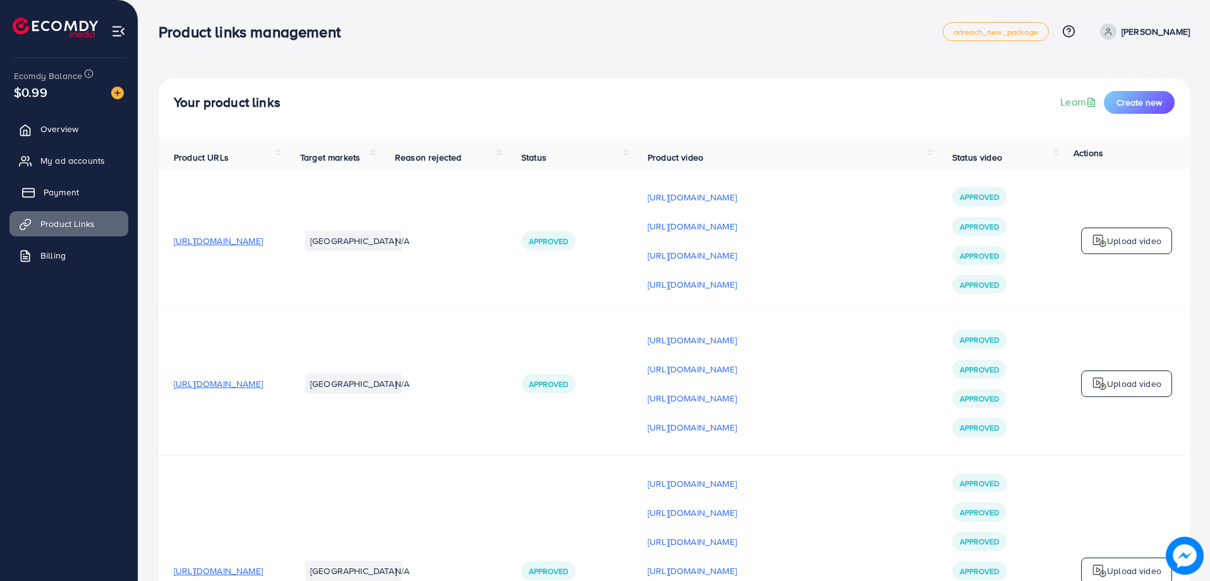
click at [72, 185] on link "Payment" at bounding box center [68, 191] width 119 height 25
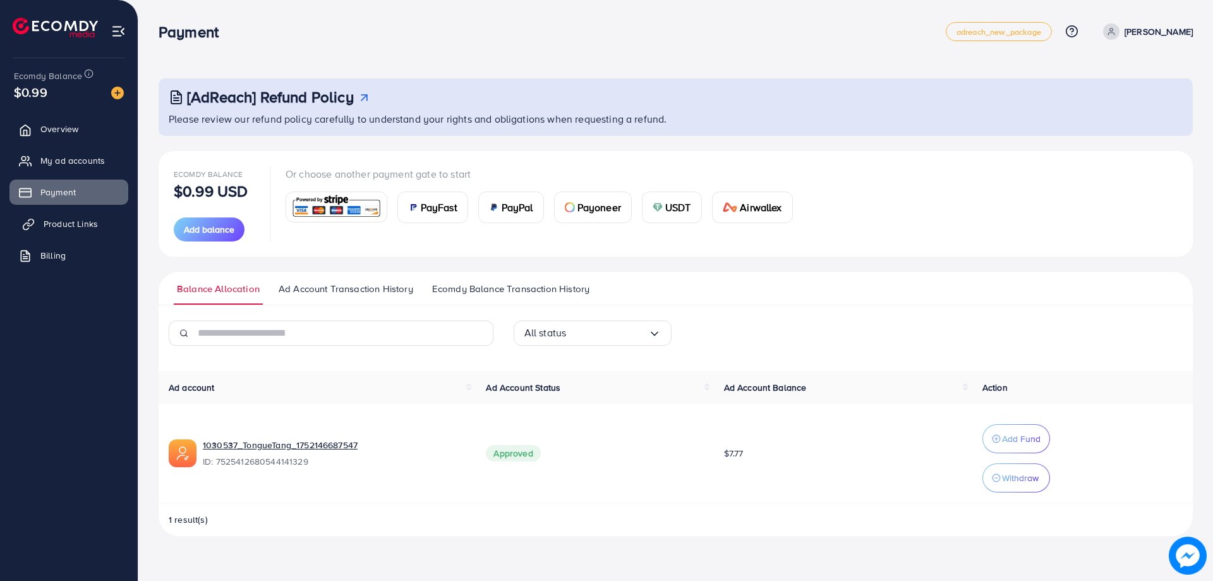
click at [56, 231] on link "Product Links" at bounding box center [68, 223] width 119 height 25
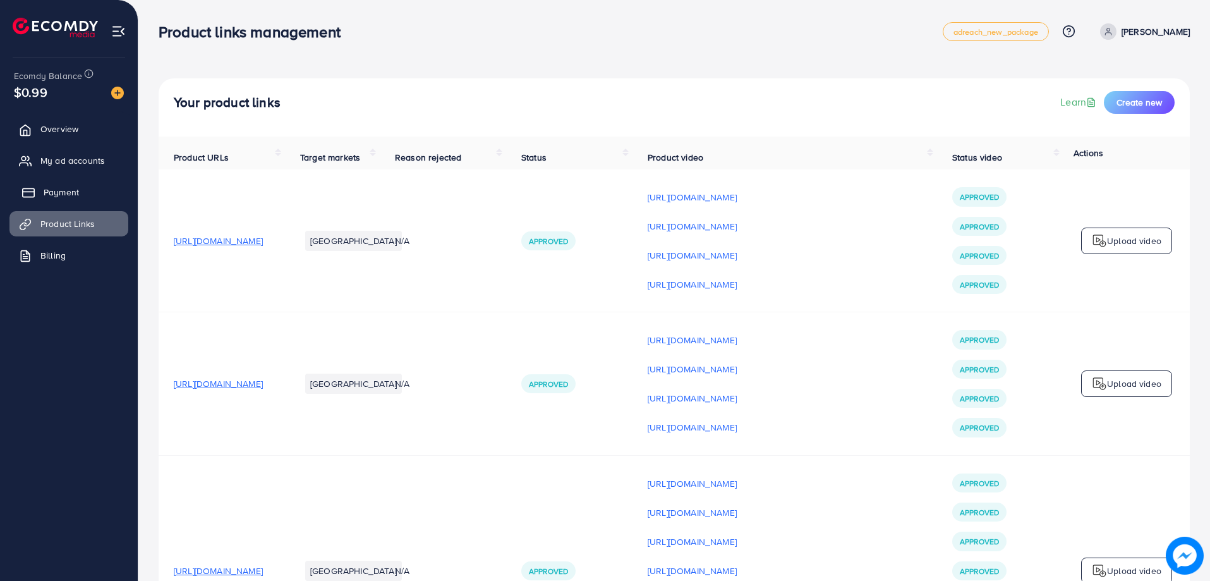
click at [73, 199] on link "Payment" at bounding box center [68, 191] width 119 height 25
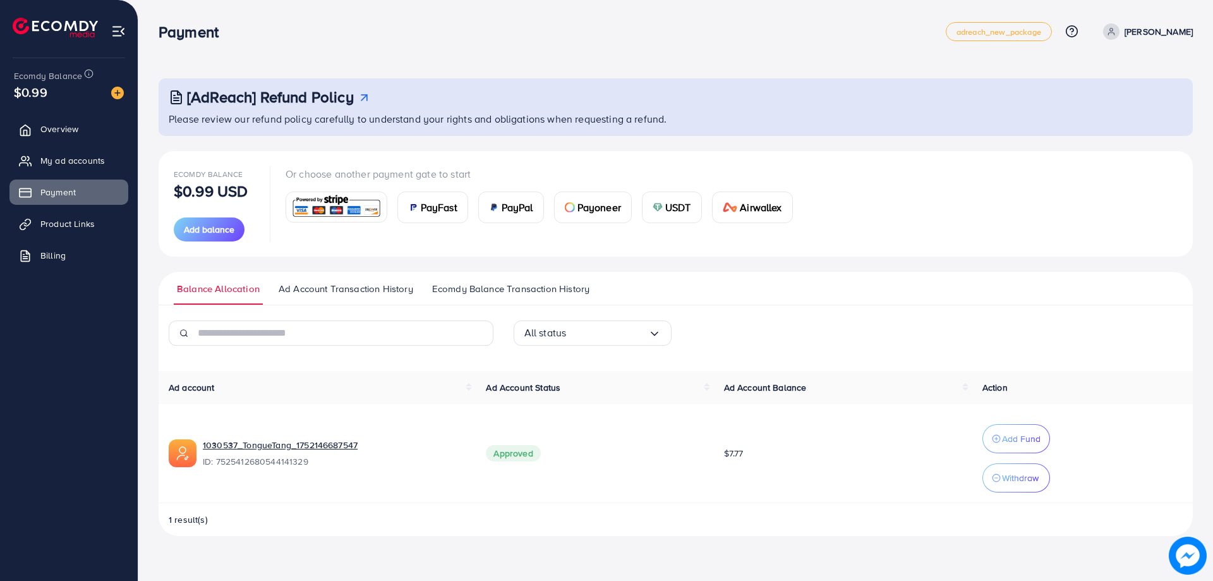
click at [380, 49] on div "Payment adreach_new_package Help Center Contact Support Plans and Pricing Term …" at bounding box center [676, 31] width 1034 height 35
click at [0, 404] on ul "Overview My ad accounts Payment Product Links Billing" at bounding box center [69, 313] width 138 height 404
click at [217, 239] on button "Add balance" at bounding box center [209, 229] width 71 height 24
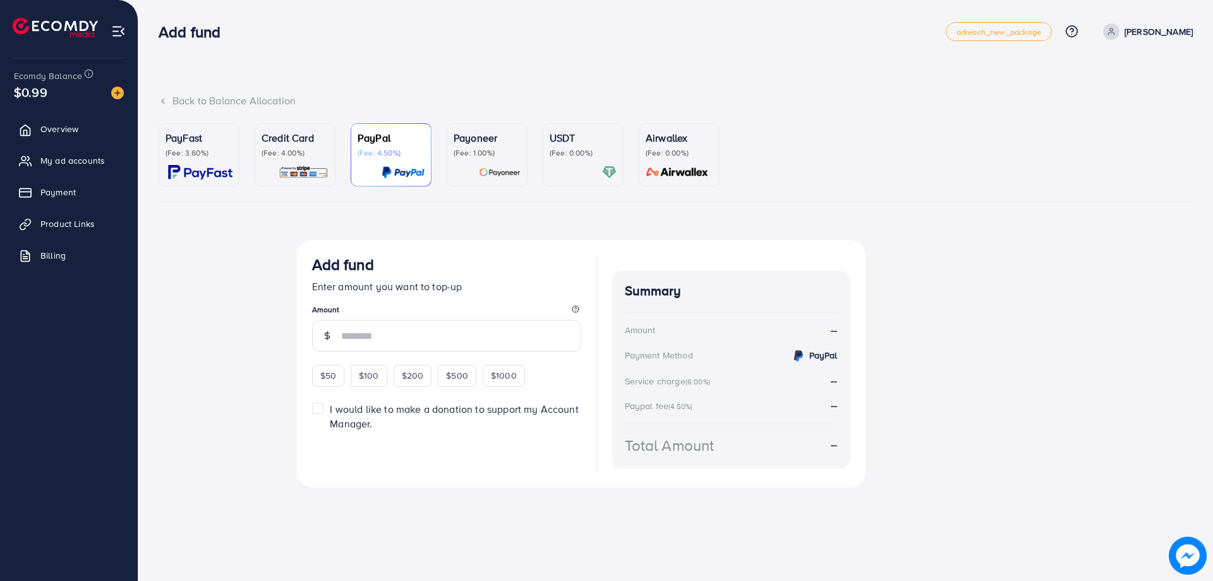
click at [575, 160] on div "USDT (Fee: 0.00%)" at bounding box center [583, 154] width 67 height 49
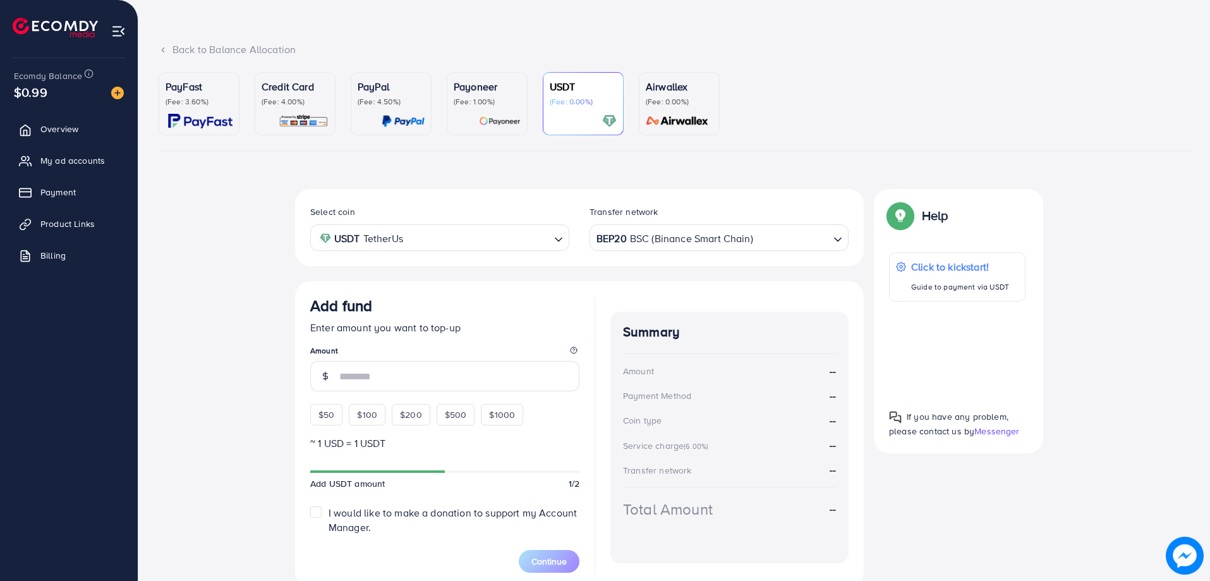
scroll to position [104, 0]
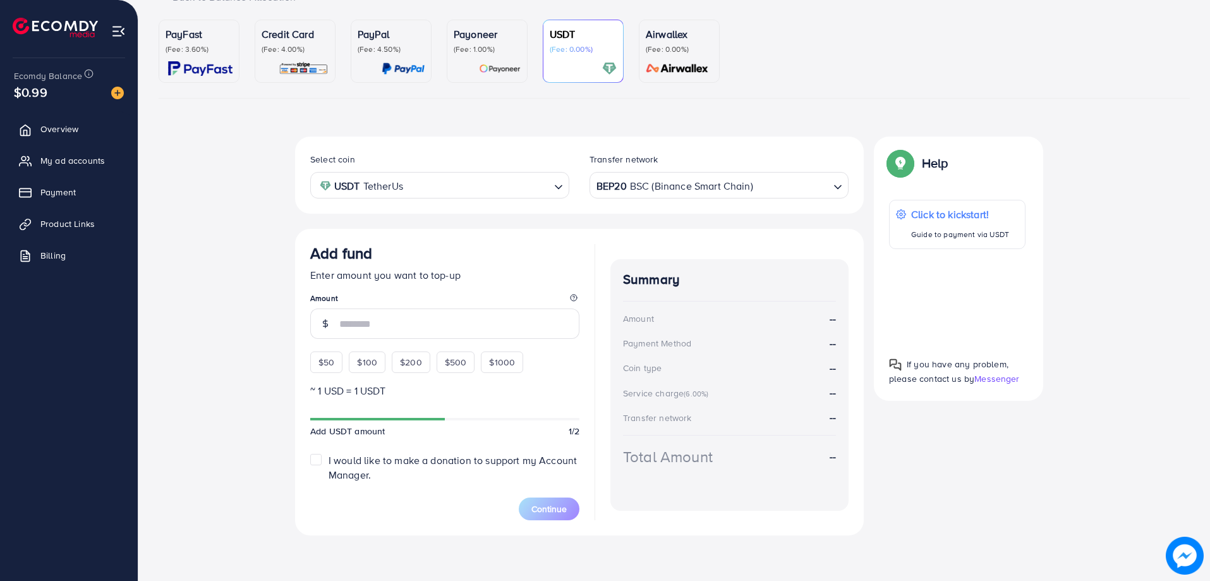
click at [763, 184] on input "Search for option" at bounding box center [791, 186] width 74 height 20
click at [730, 349] on div "Select coin USDT TetherUs Loading... Transfer network Binance User ID Loading..…" at bounding box center [579, 335] width 569 height 399
click at [414, 305] on legend "Amount" at bounding box center [444, 301] width 269 height 16
click at [317, 371] on div "$50" at bounding box center [326, 361] width 32 height 21
type input "**"
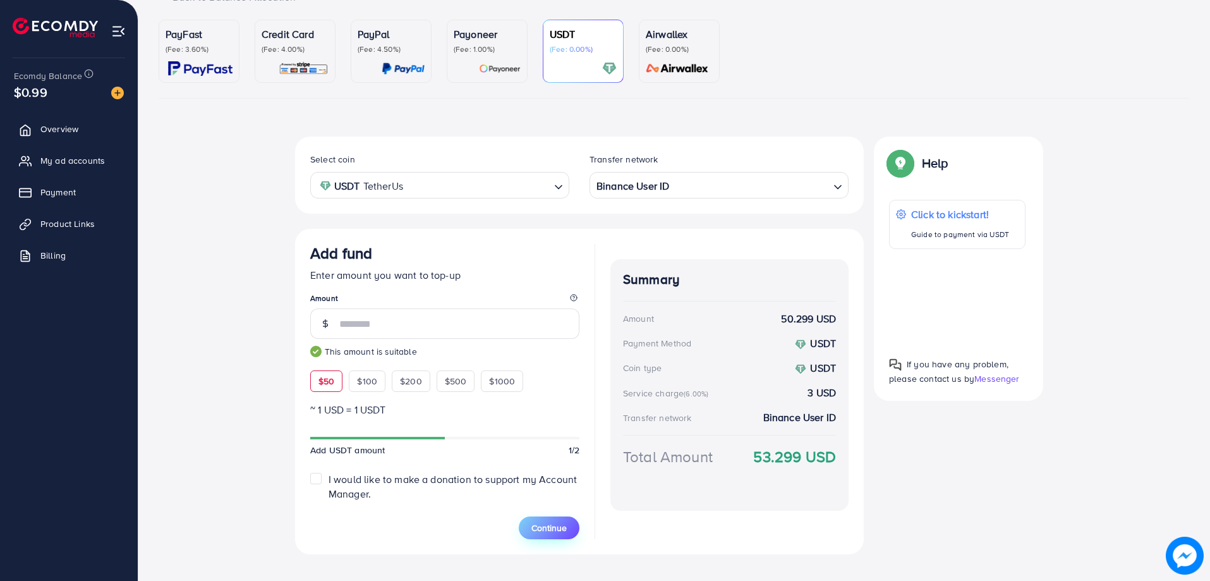
click at [565, 535] on button "Continue" at bounding box center [549, 527] width 61 height 23
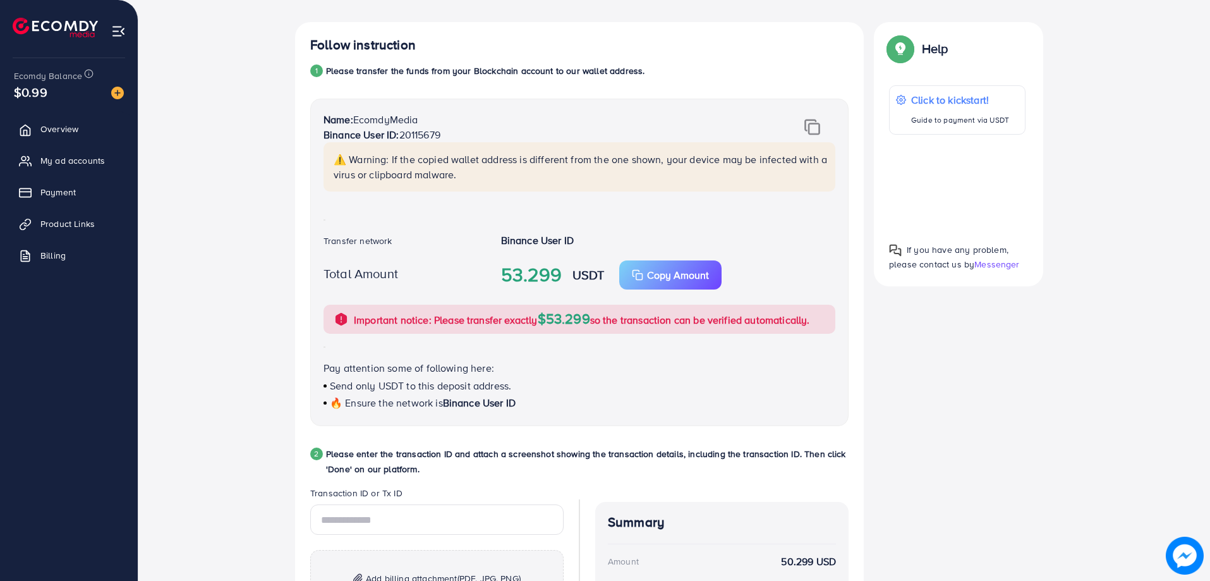
scroll to position [293, 0]
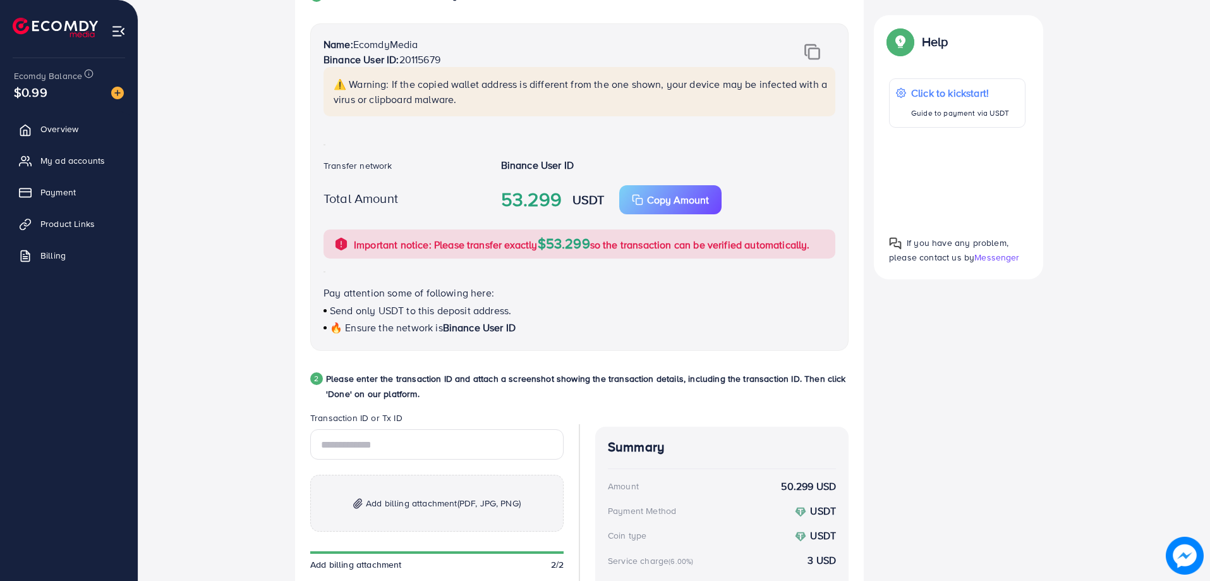
click at [191, 282] on div "Follow instruction 1 Please transfer the funds from your Blockchain account to …" at bounding box center [674, 325] width 1031 height 756
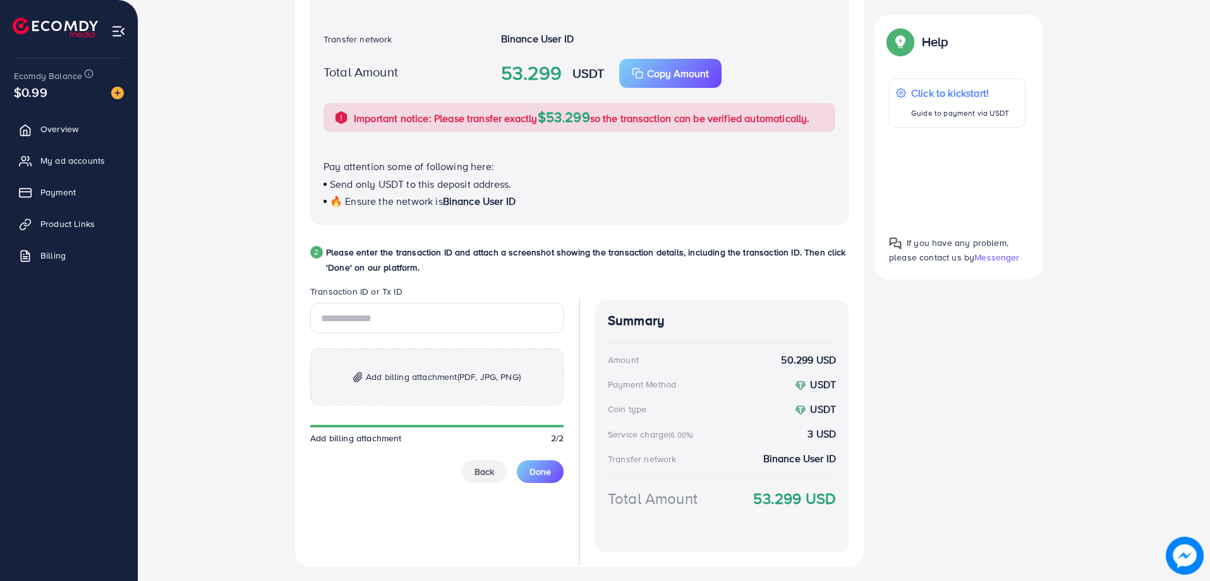
scroll to position [451, 0]
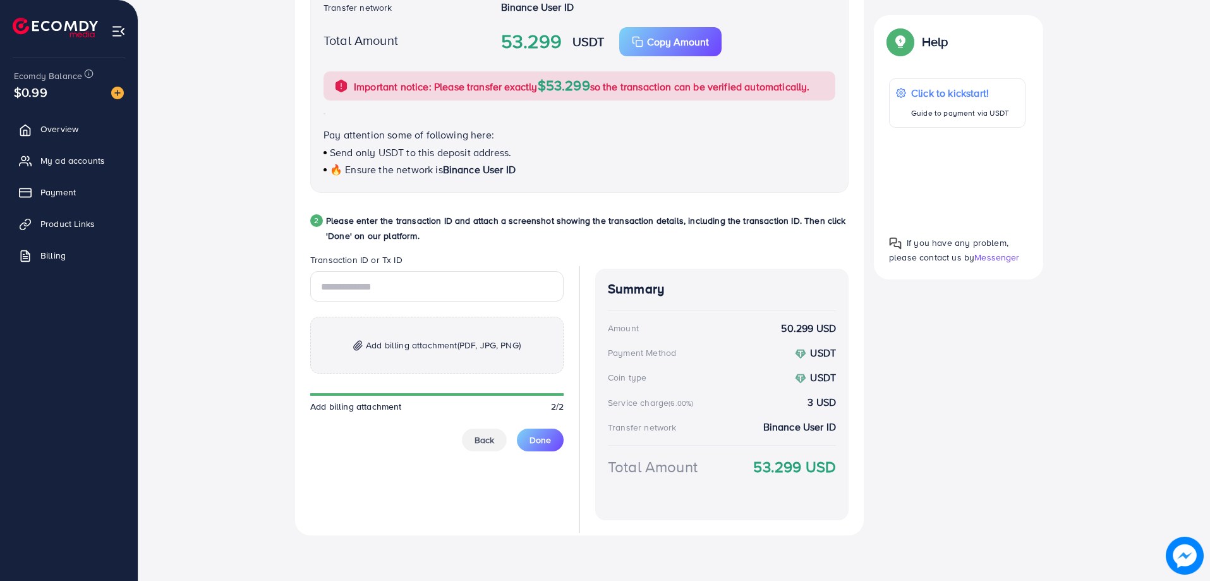
click at [404, 344] on span "Add billing attachment (PDF, JPG, PNG)" at bounding box center [443, 344] width 155 height 15
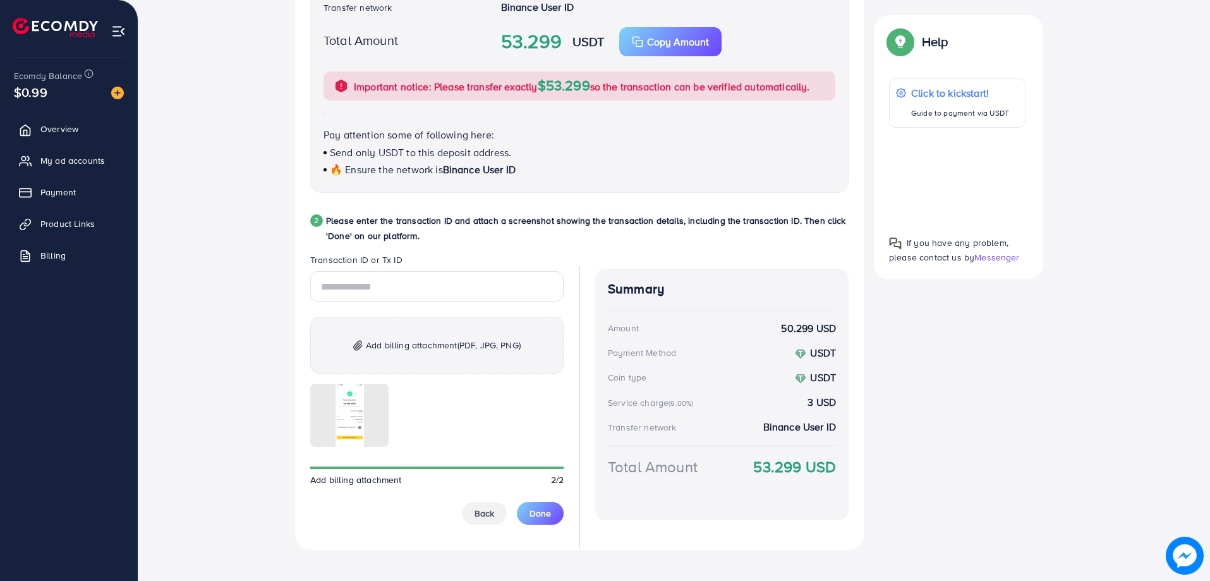
click at [208, 241] on div "Follow instruction 1 Please transfer the funds from your Blockchain account to …" at bounding box center [674, 174] width 1031 height 770
click at [423, 287] on input "text" at bounding box center [436, 286] width 253 height 30
paste input "**********"
type input "**********"
click at [244, 323] on div "**********" at bounding box center [674, 174] width 1031 height 770
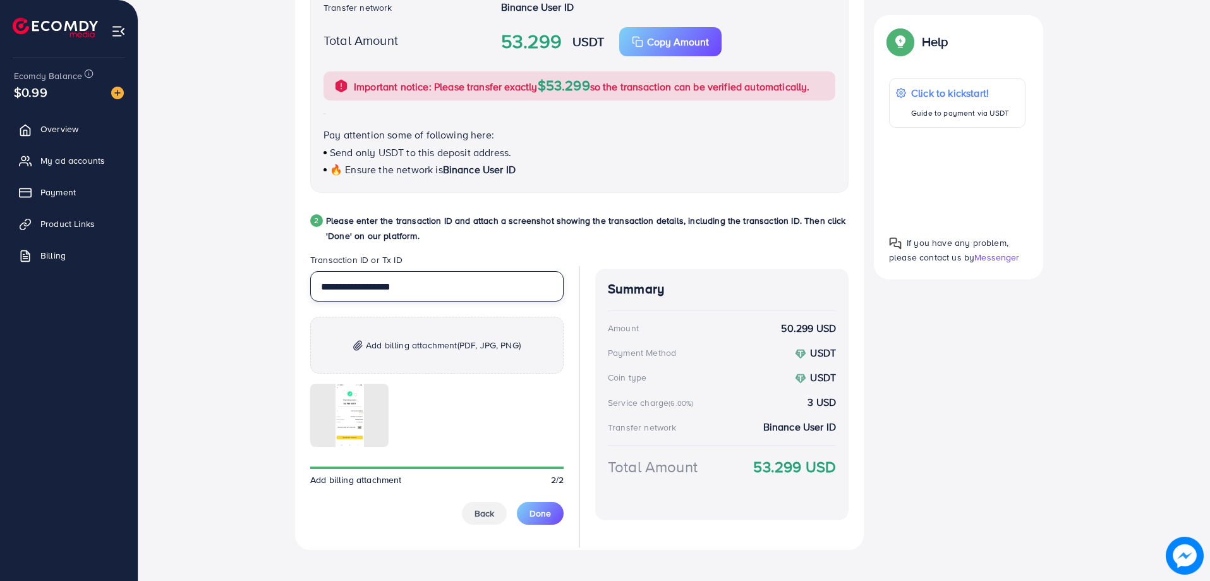
drag, startPoint x: 324, startPoint y: 293, endPoint x: 291, endPoint y: 293, distance: 32.9
click at [291, 293] on div "**********" at bounding box center [674, 174] width 1031 height 770
click at [322, 293] on input "**********" at bounding box center [436, 286] width 253 height 30
click at [221, 320] on div "**********" at bounding box center [674, 174] width 1031 height 770
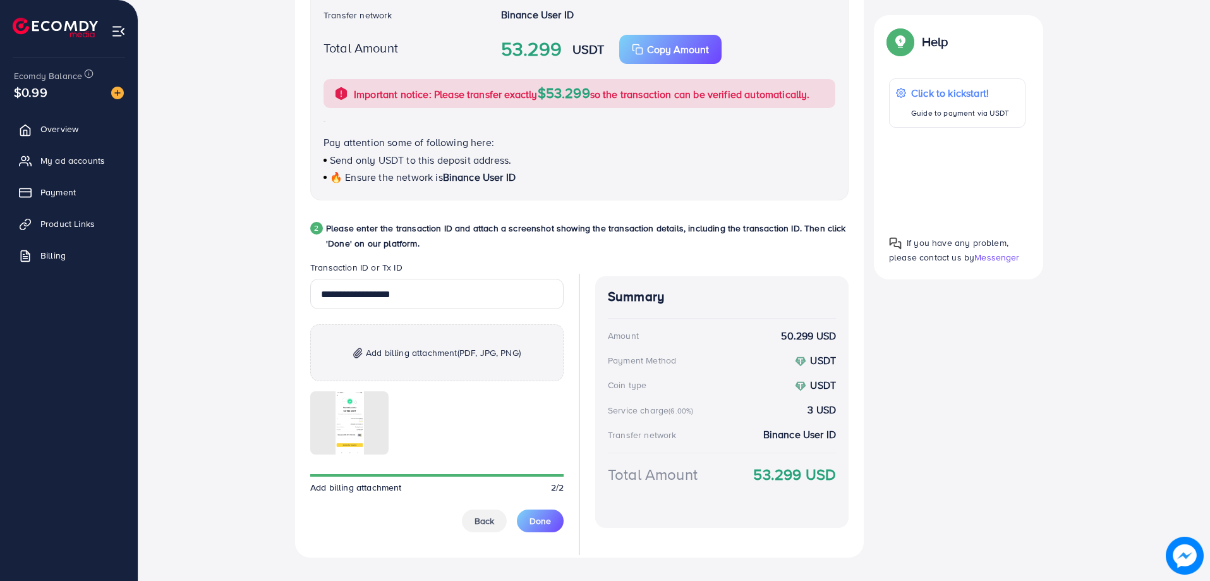
scroll to position [466, 0]
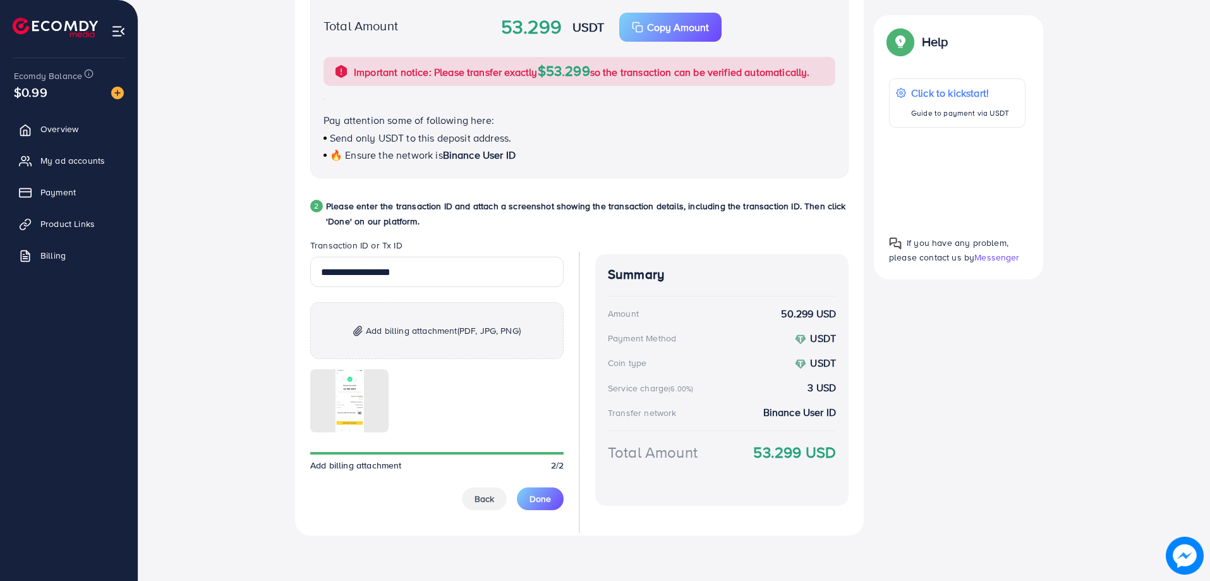
click at [136, 200] on li "Payment" at bounding box center [69, 191] width 138 height 25
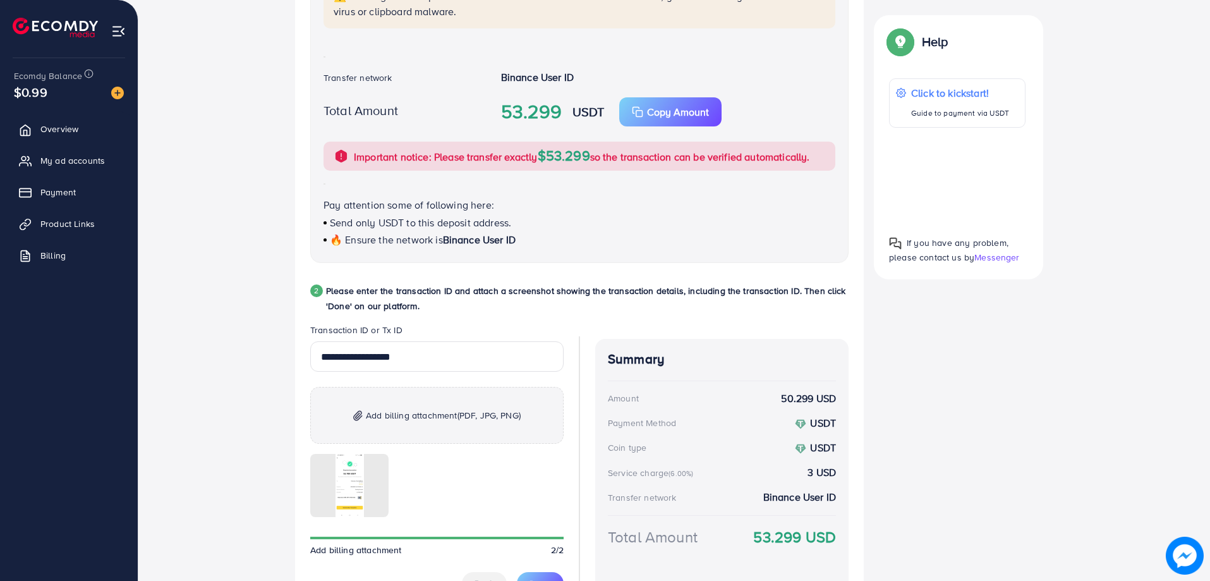
scroll to position [403, 0]
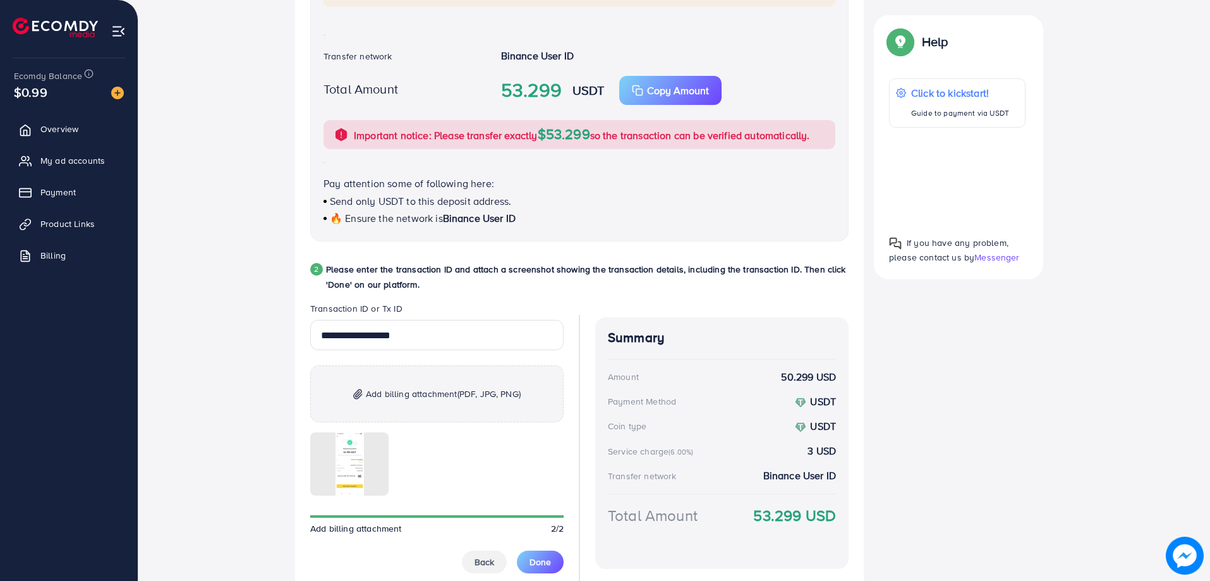
click at [179, 194] on div "**********" at bounding box center [674, 223] width 1031 height 770
click at [255, 485] on div "**********" at bounding box center [674, 223] width 1031 height 770
click at [228, 174] on div "**********" at bounding box center [674, 223] width 1031 height 770
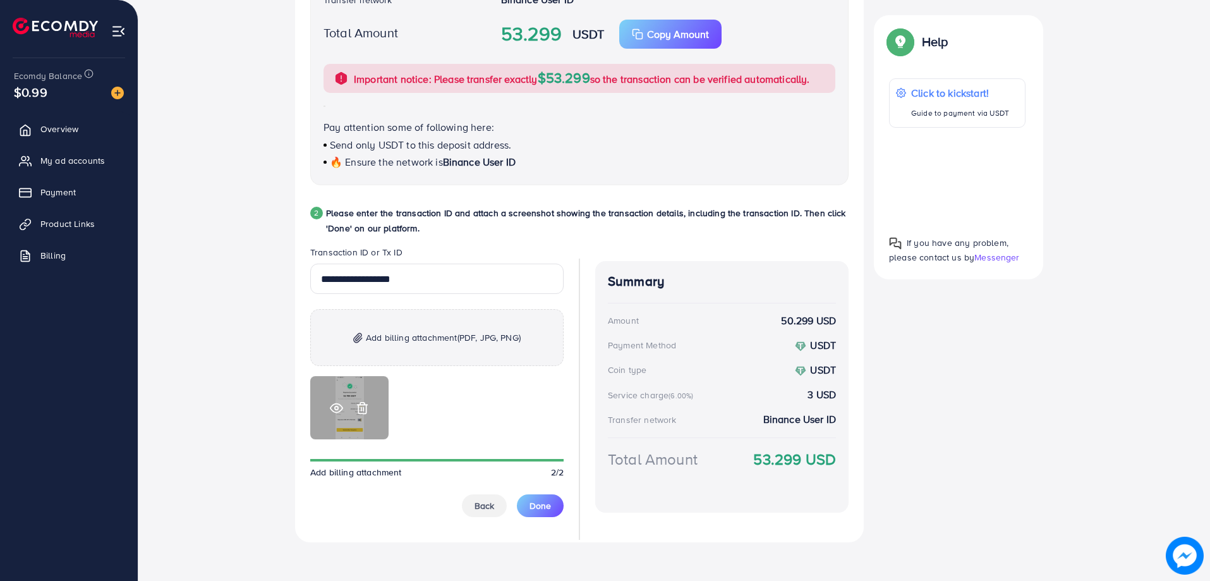
scroll to position [466, 0]
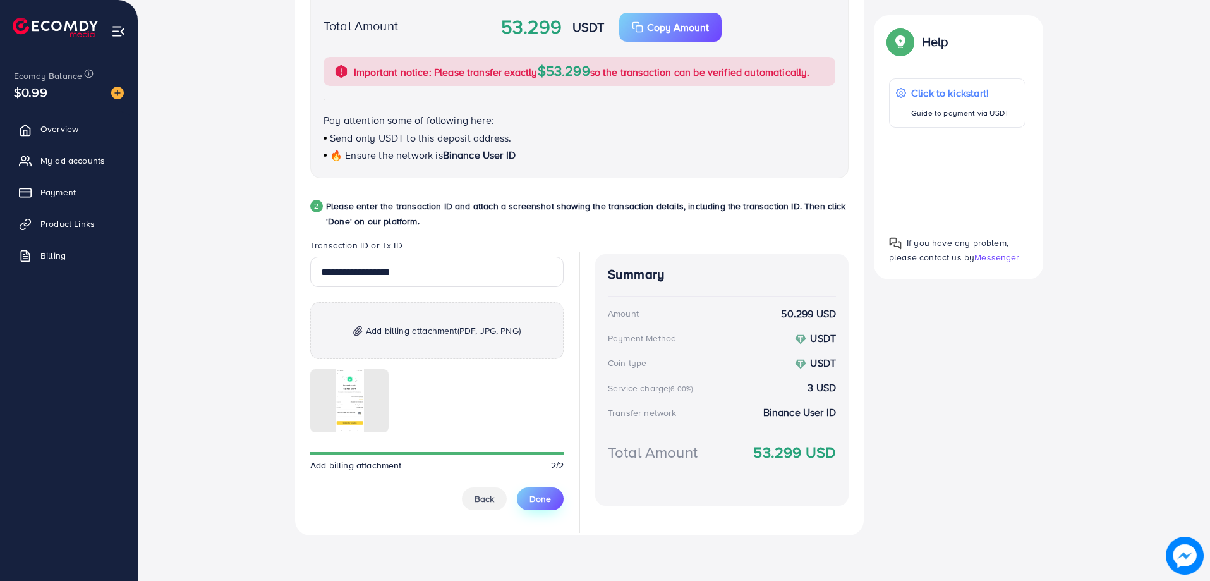
click at [536, 499] on span "Done" at bounding box center [540, 498] width 21 height 13
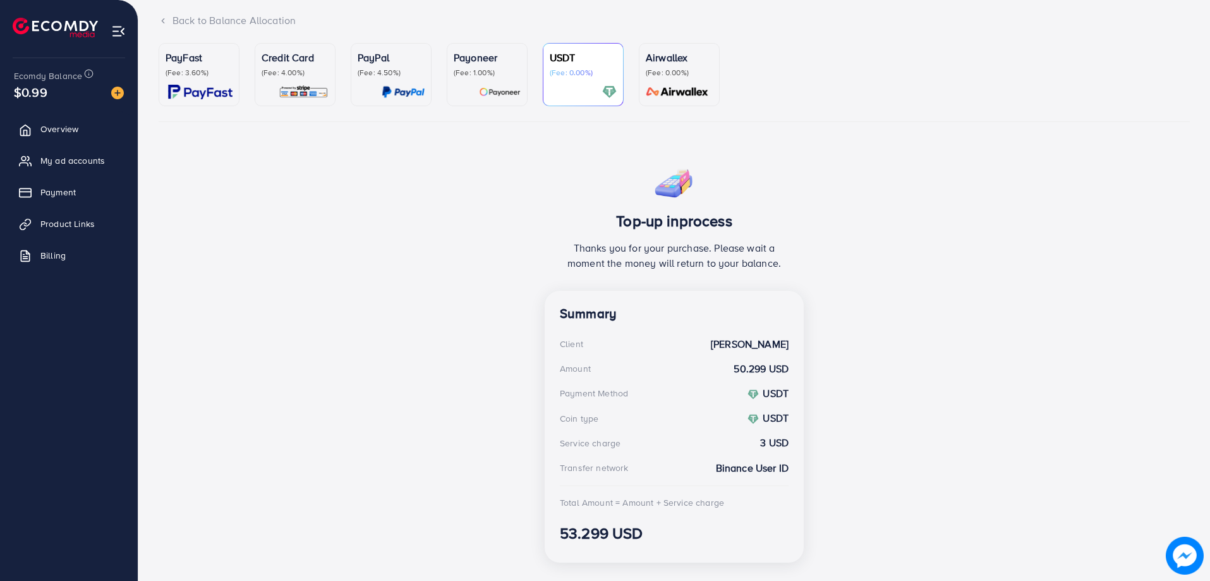
scroll to position [106, 0]
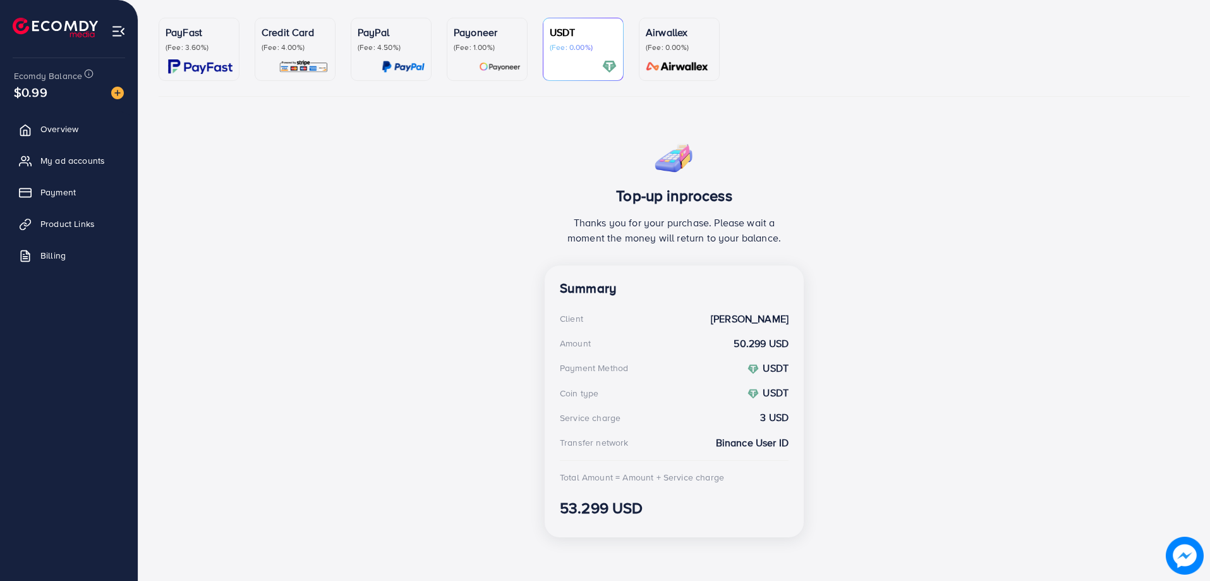
click at [207, 223] on div "Top-up inprocess Thanks you for your purchase. Please wait a moment the money w…" at bounding box center [674, 341] width 1031 height 413
click at [75, 142] on link "Overview" at bounding box center [68, 128] width 119 height 25
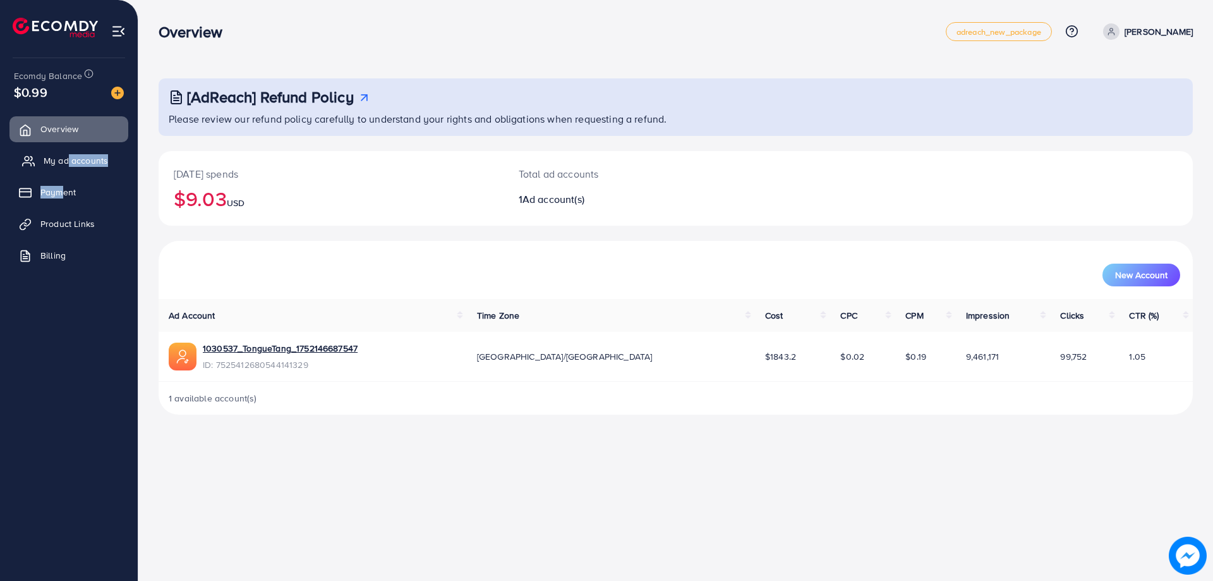
click at [64, 173] on ul "Overview My ad accounts Payment Product Links Billing" at bounding box center [69, 196] width 138 height 170
click at [64, 166] on span "My ad accounts" at bounding box center [76, 160] width 64 height 13
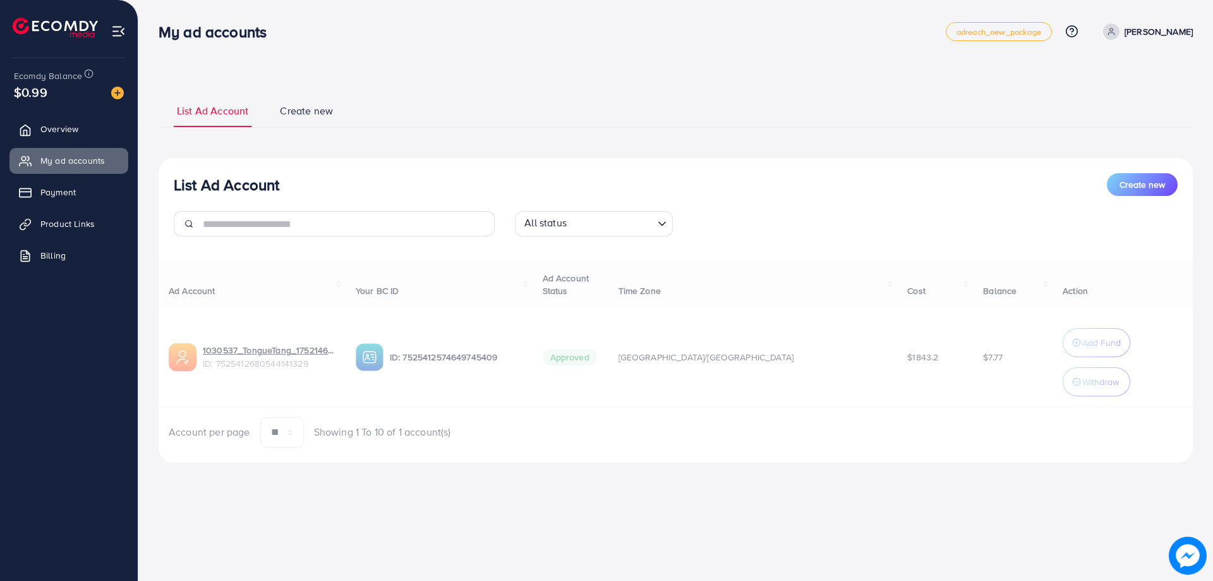
click at [454, 56] on div "List Ad Account Create new List Ad Account Create new All status Loading... Ad …" at bounding box center [675, 249] width 1075 height 498
